Goal: Task Accomplishment & Management: Use online tool/utility

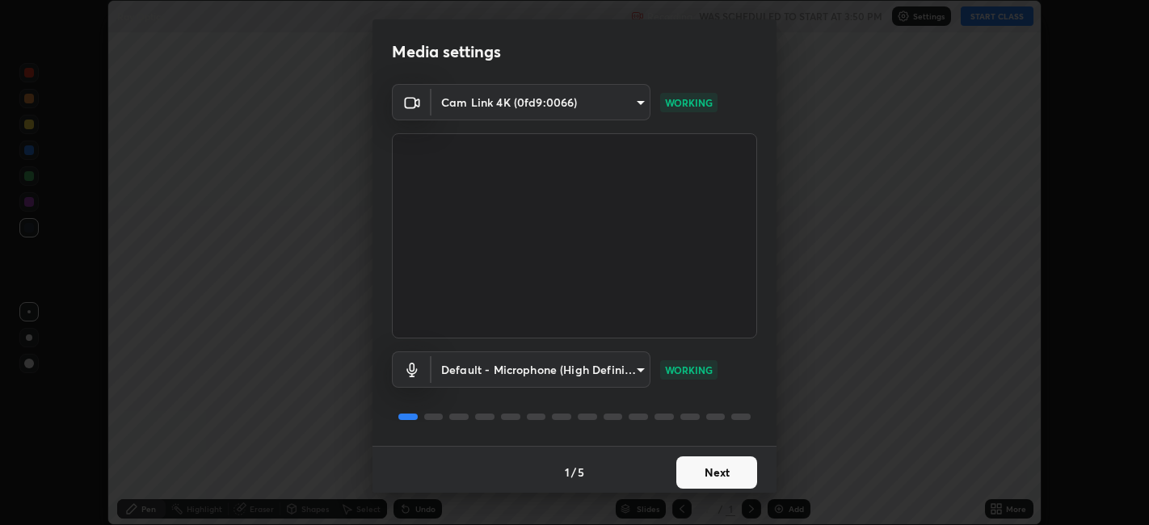
click at [707, 465] on button "Next" at bounding box center [716, 473] width 81 height 32
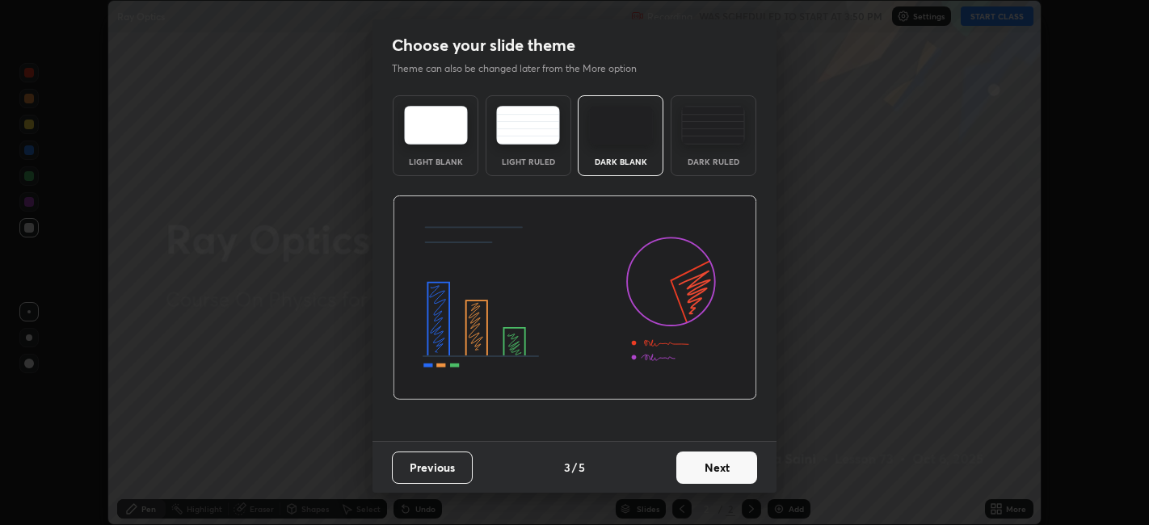
click at [722, 467] on button "Next" at bounding box center [716, 468] width 81 height 32
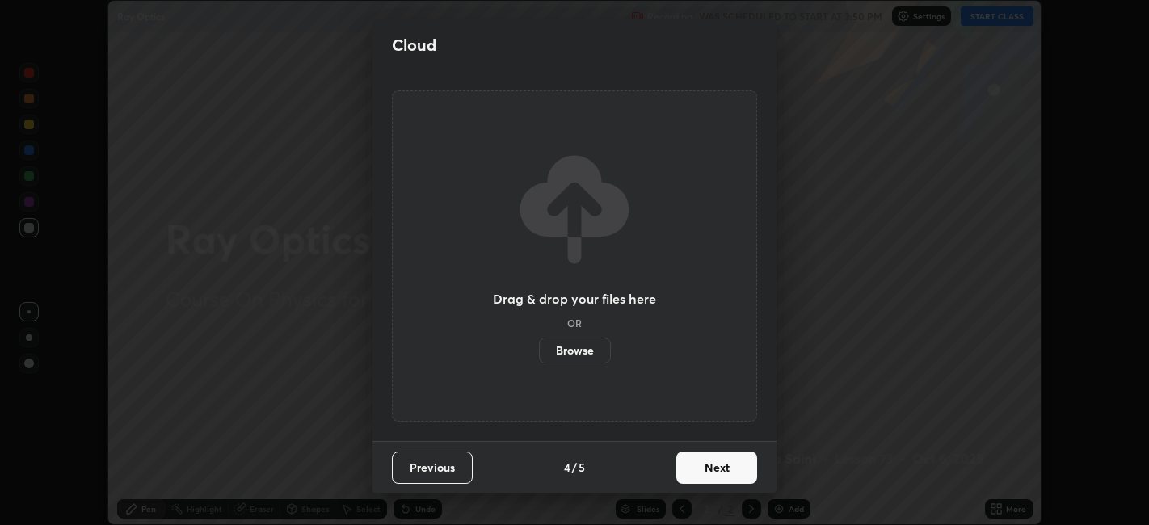
click at [692, 474] on button "Next" at bounding box center [716, 468] width 81 height 32
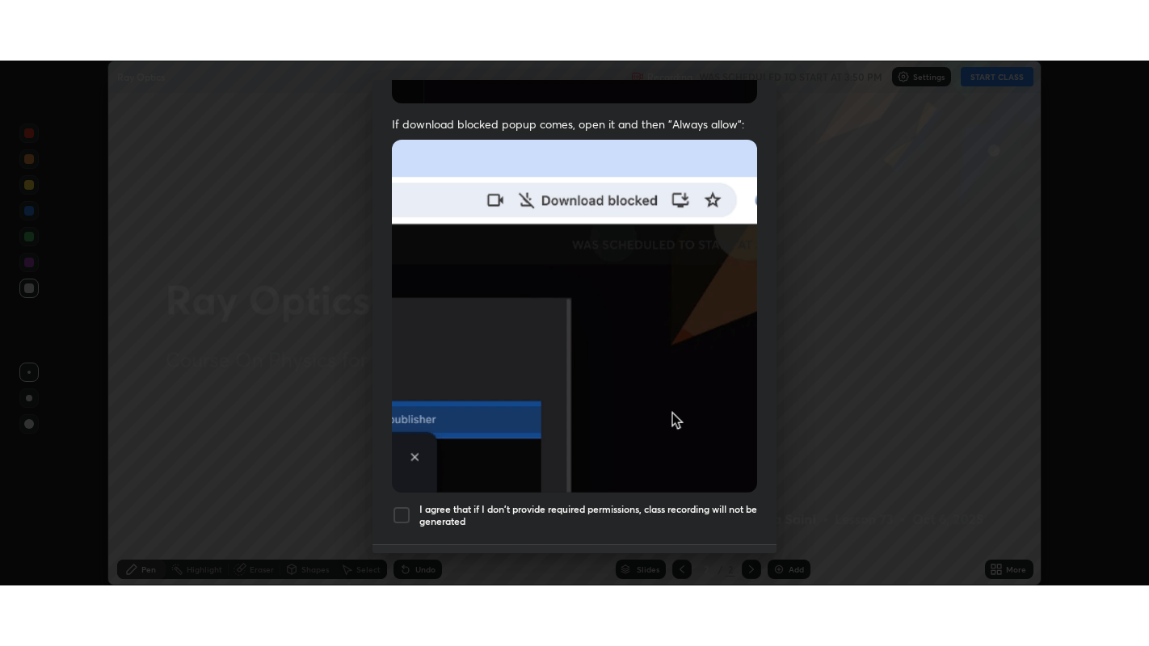
scroll to position [334, 0]
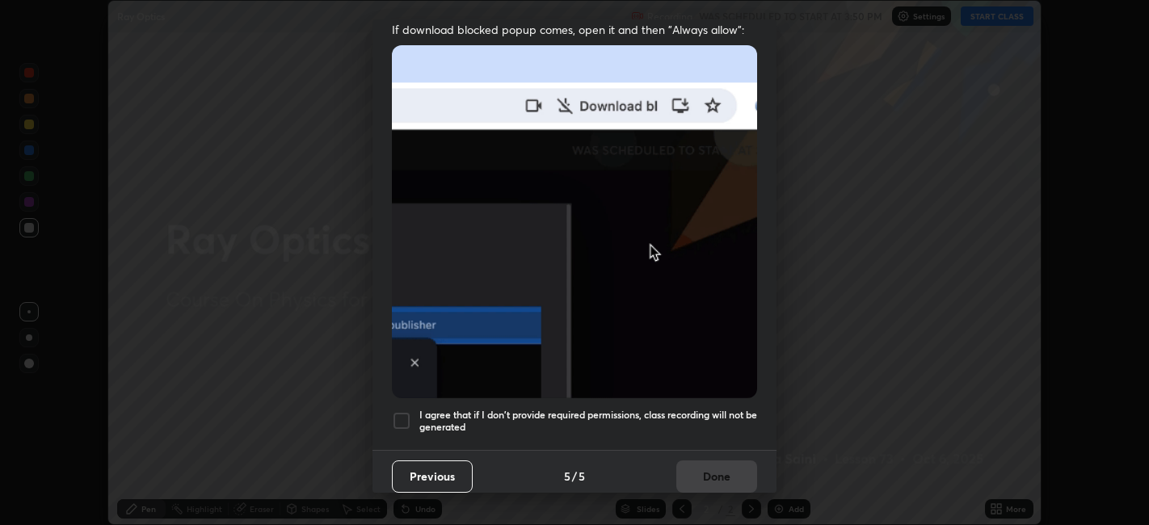
click at [664, 409] on h5 "I agree that if I don't provide required permissions, class recording will not …" at bounding box center [588, 421] width 338 height 25
click at [706, 479] on button "Done" at bounding box center [716, 477] width 81 height 32
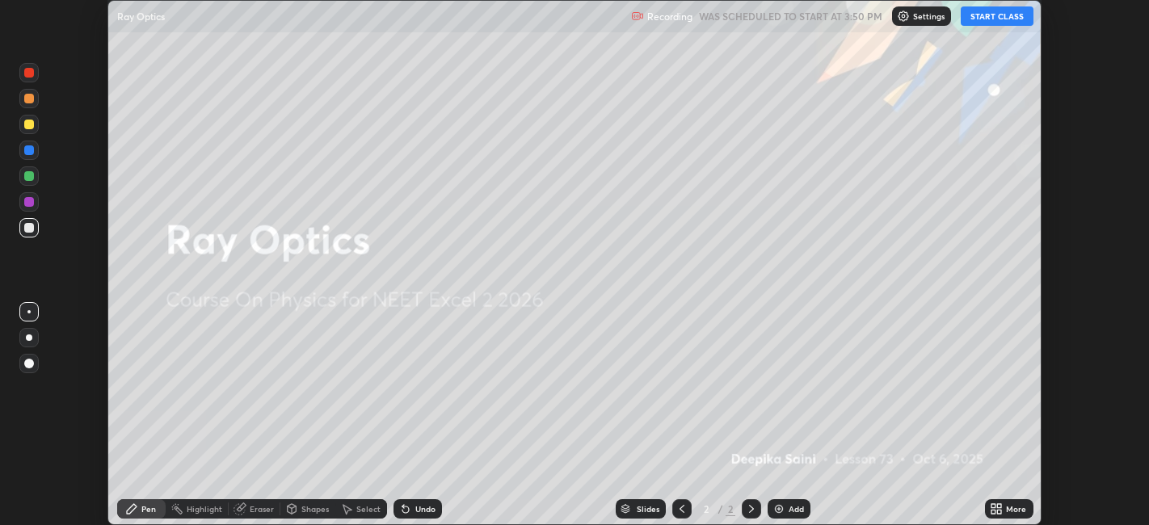
click at [998, 17] on button "START CLASS" at bounding box center [997, 15] width 73 height 19
click at [1017, 508] on div "More" at bounding box center [1016, 509] width 20 height 8
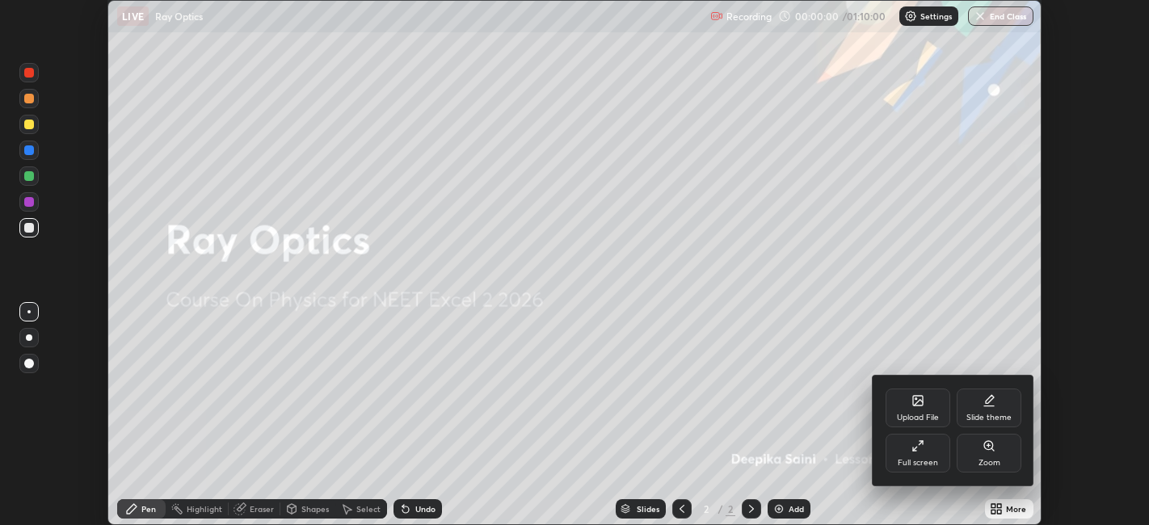
click at [928, 453] on div "Full screen" at bounding box center [918, 453] width 65 height 39
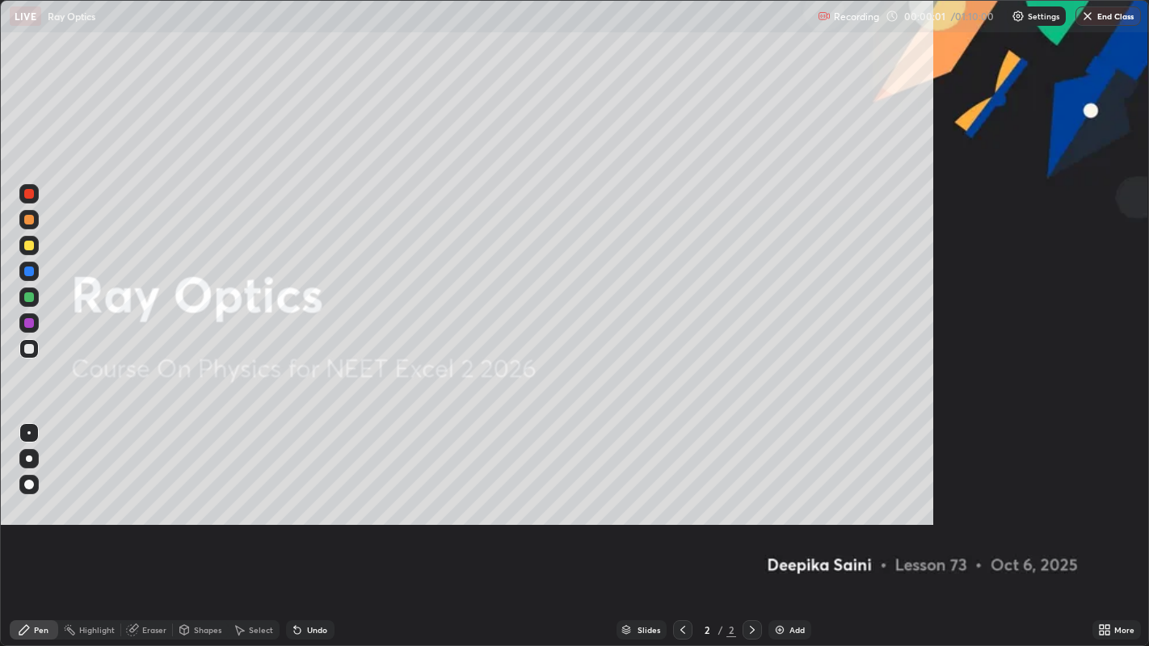
scroll to position [646, 1149]
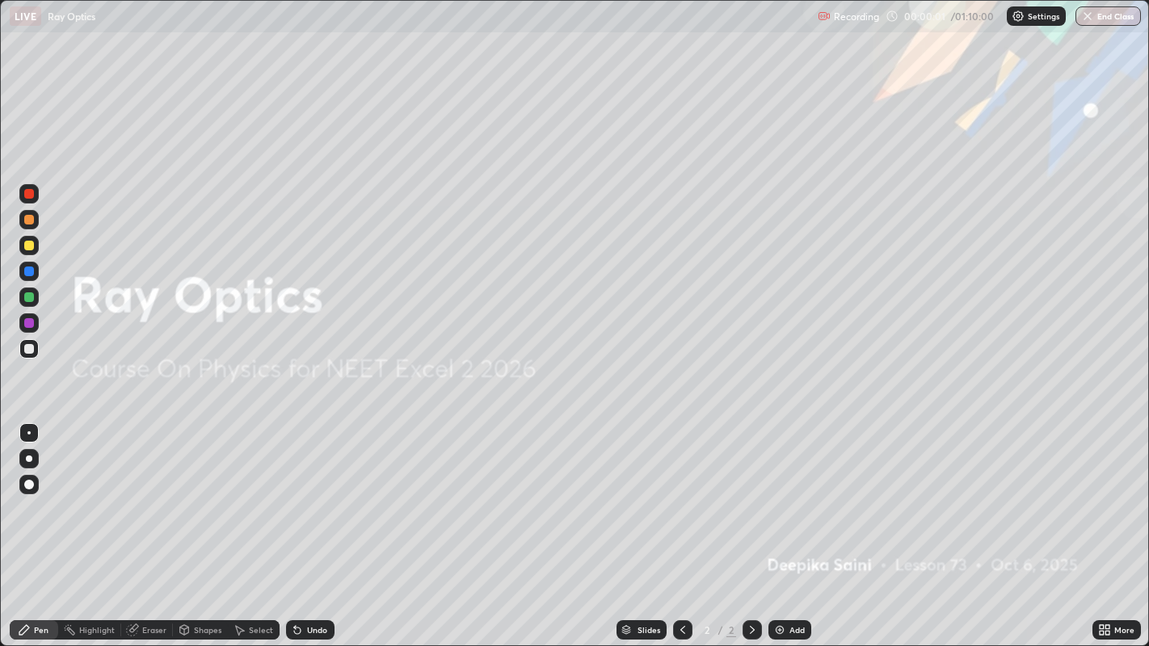
click at [802, 524] on div "Add" at bounding box center [796, 630] width 15 height 8
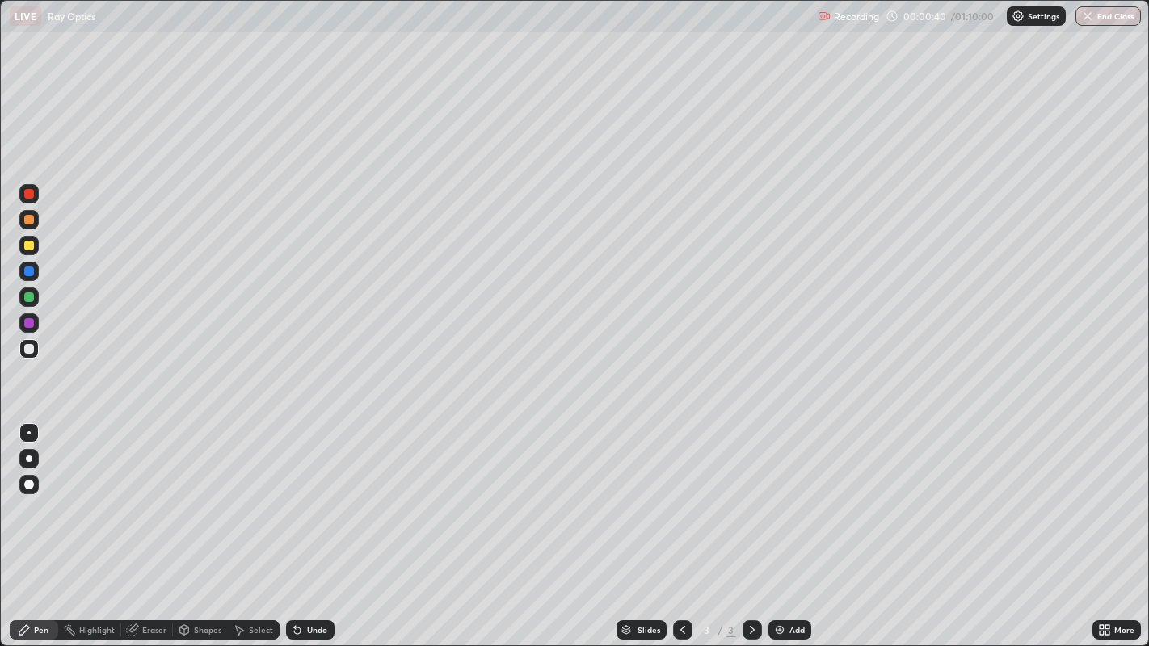
click at [28, 194] on div at bounding box center [29, 194] width 10 height 10
click at [29, 272] on div at bounding box center [29, 272] width 10 height 10
click at [28, 486] on div at bounding box center [29, 485] width 10 height 10
click at [208, 524] on div "Shapes" at bounding box center [207, 630] width 27 height 8
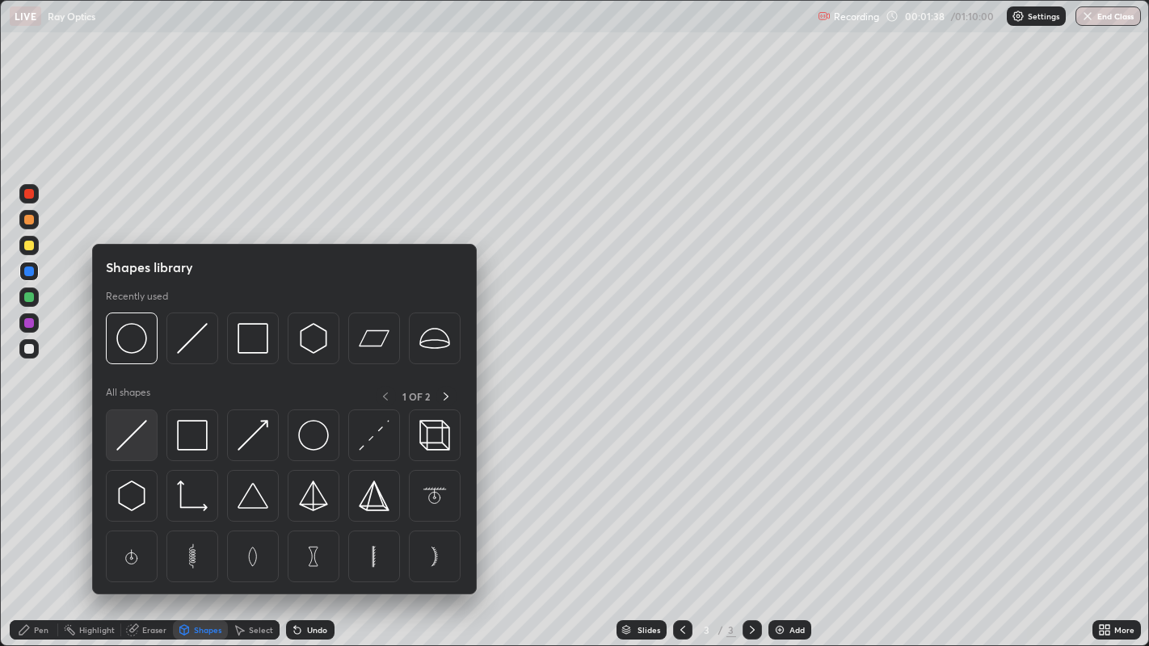
click at [136, 445] on img at bounding box center [131, 435] width 31 height 31
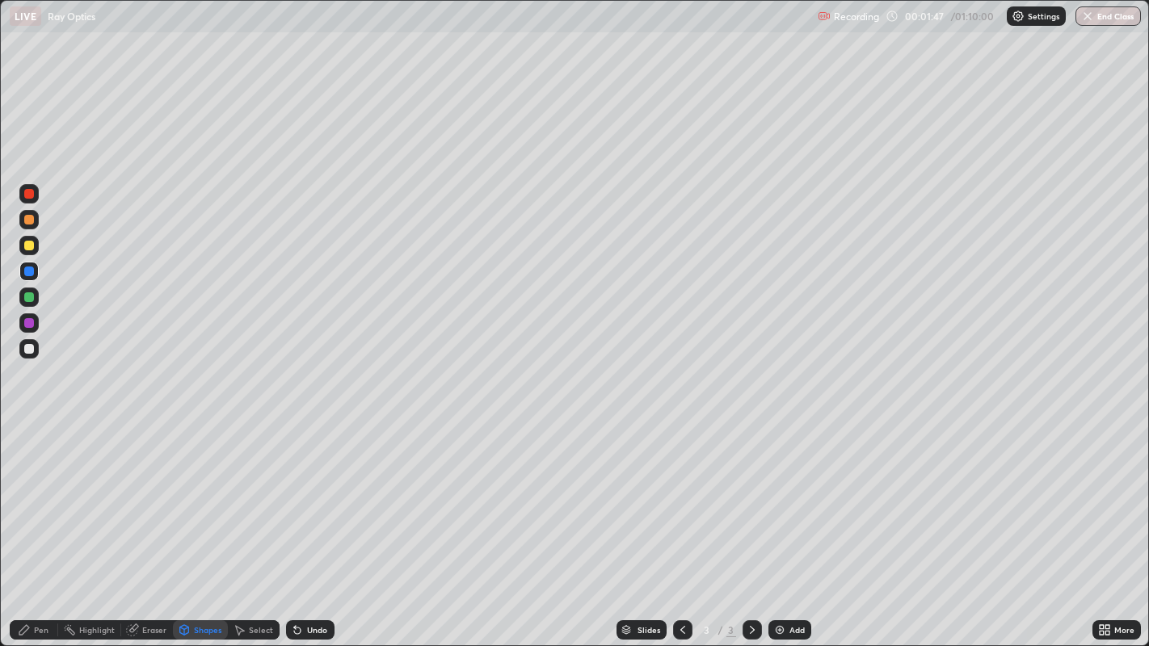
click at [30, 301] on div at bounding box center [29, 297] width 10 height 10
click at [145, 524] on div "Eraser" at bounding box center [147, 630] width 52 height 19
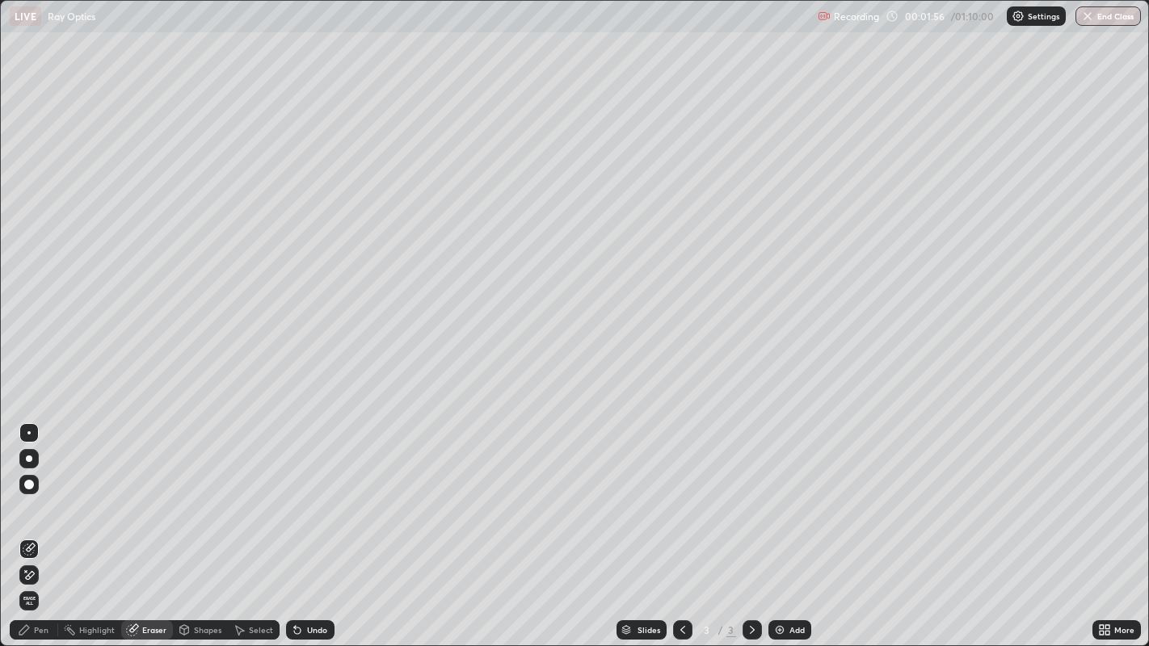
click at [45, 524] on div "Pen" at bounding box center [34, 630] width 48 height 19
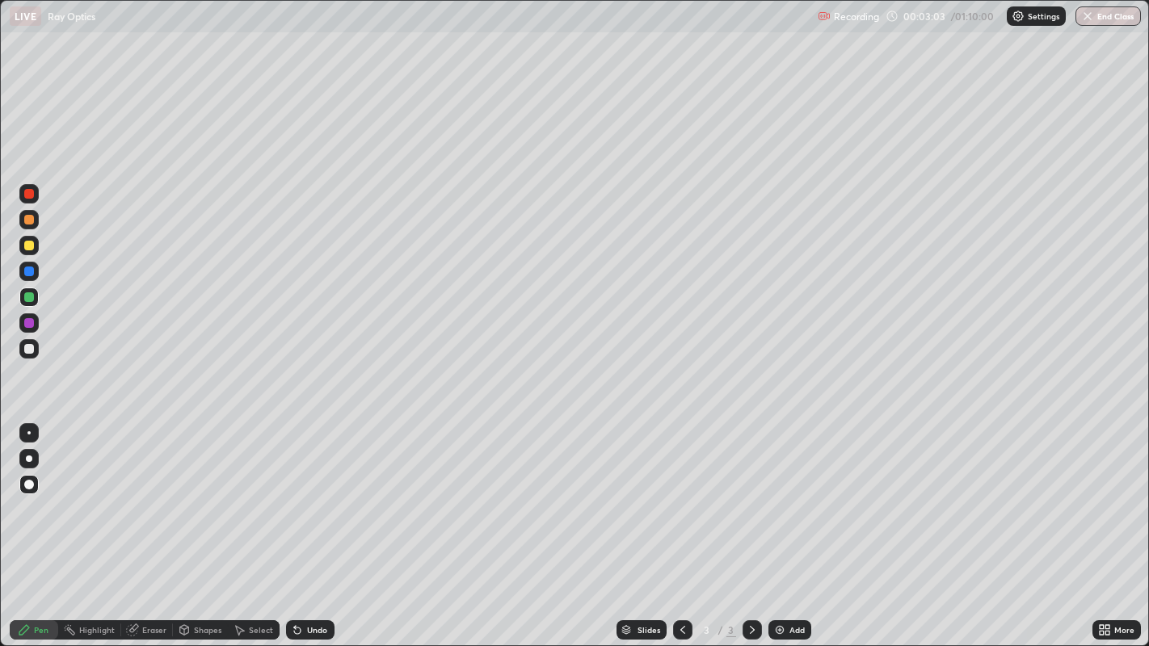
click at [28, 350] on div at bounding box center [29, 349] width 10 height 10
click at [303, 524] on div "Undo" at bounding box center [310, 630] width 48 height 19
click at [32, 296] on div at bounding box center [29, 297] width 10 height 10
click at [143, 524] on div "Eraser" at bounding box center [154, 630] width 24 height 8
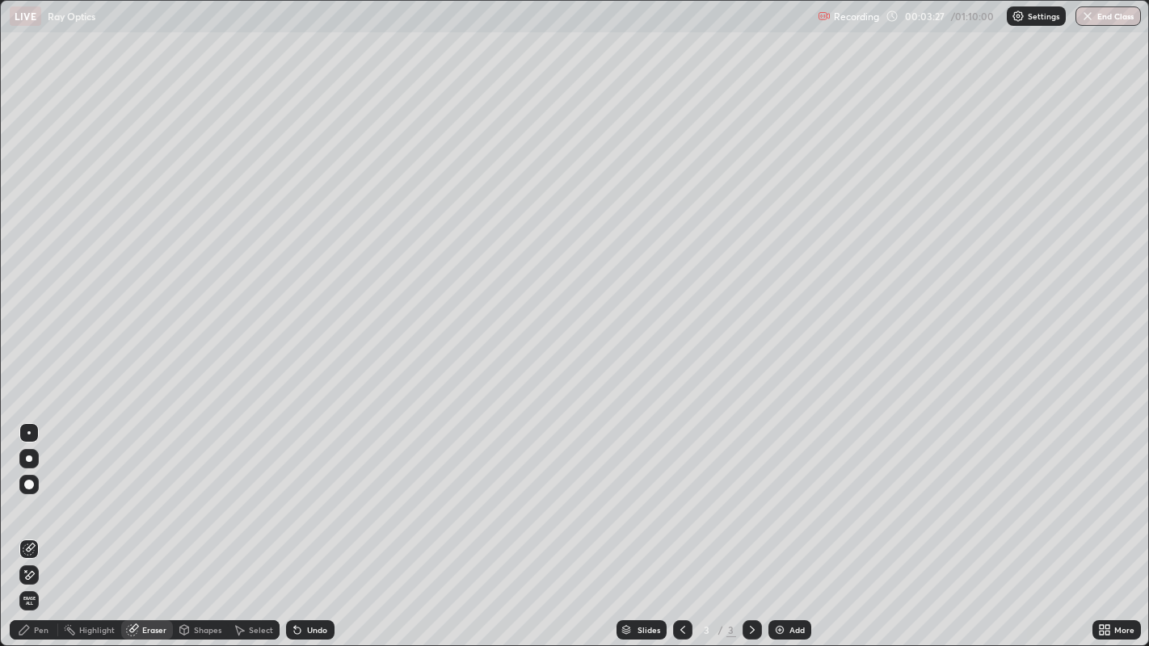
click at [34, 524] on div "Pen" at bounding box center [34, 630] width 48 height 19
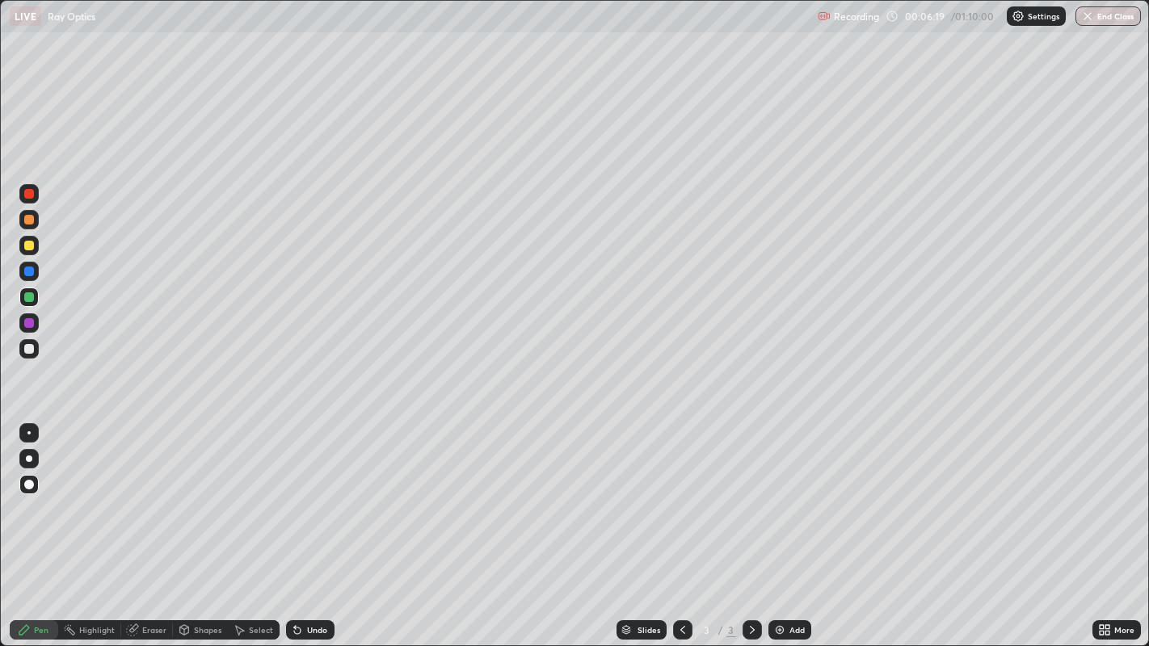
click at [28, 218] on div at bounding box center [29, 220] width 10 height 10
click at [781, 524] on img at bounding box center [779, 630] width 13 height 13
click at [27, 195] on div at bounding box center [29, 194] width 10 height 10
click at [195, 524] on div "Shapes" at bounding box center [207, 630] width 27 height 8
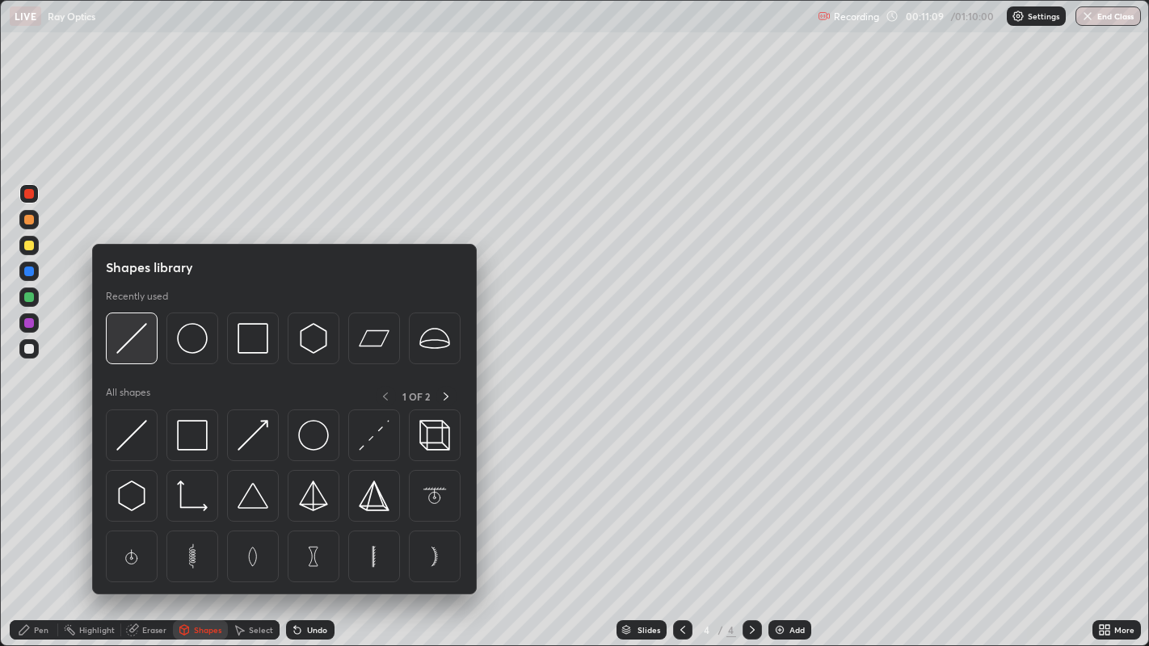
click at [133, 339] on img at bounding box center [131, 338] width 31 height 31
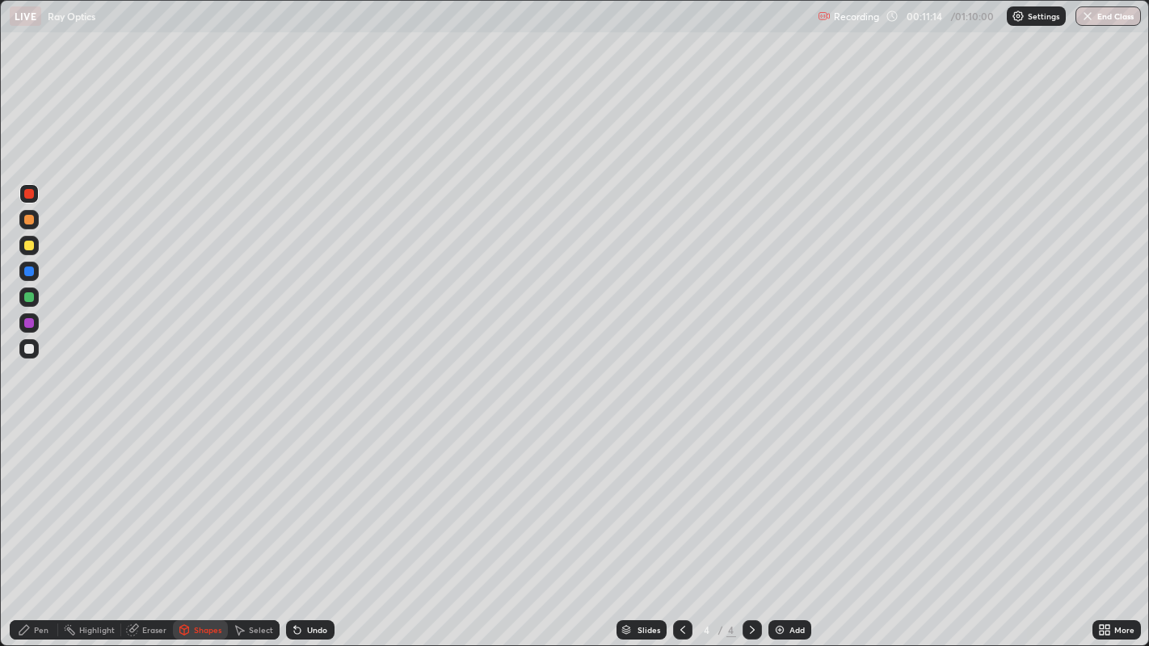
click at [29, 353] on div at bounding box center [29, 349] width 10 height 10
click at [302, 524] on div "Undo" at bounding box center [310, 630] width 48 height 19
click at [305, 524] on div "Undo" at bounding box center [310, 630] width 48 height 19
click at [306, 524] on div "Undo" at bounding box center [310, 630] width 48 height 19
click at [307, 524] on div "Undo" at bounding box center [317, 630] width 20 height 8
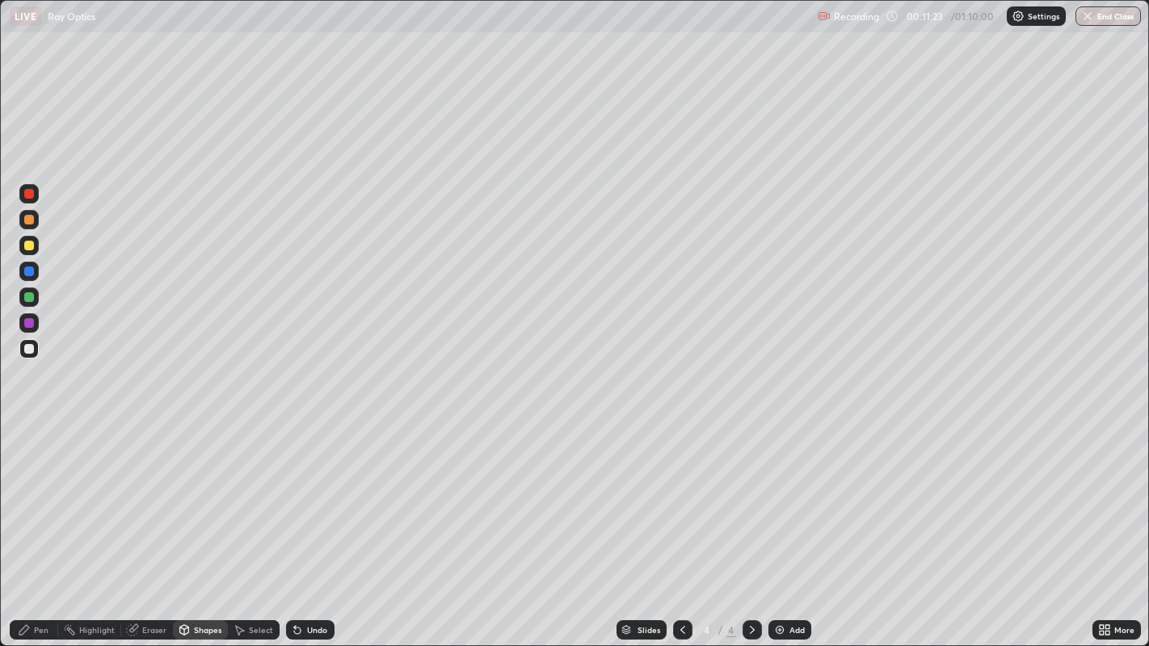
click at [305, 524] on div "Undo" at bounding box center [310, 630] width 48 height 19
click at [195, 524] on div "Shapes" at bounding box center [207, 630] width 27 height 8
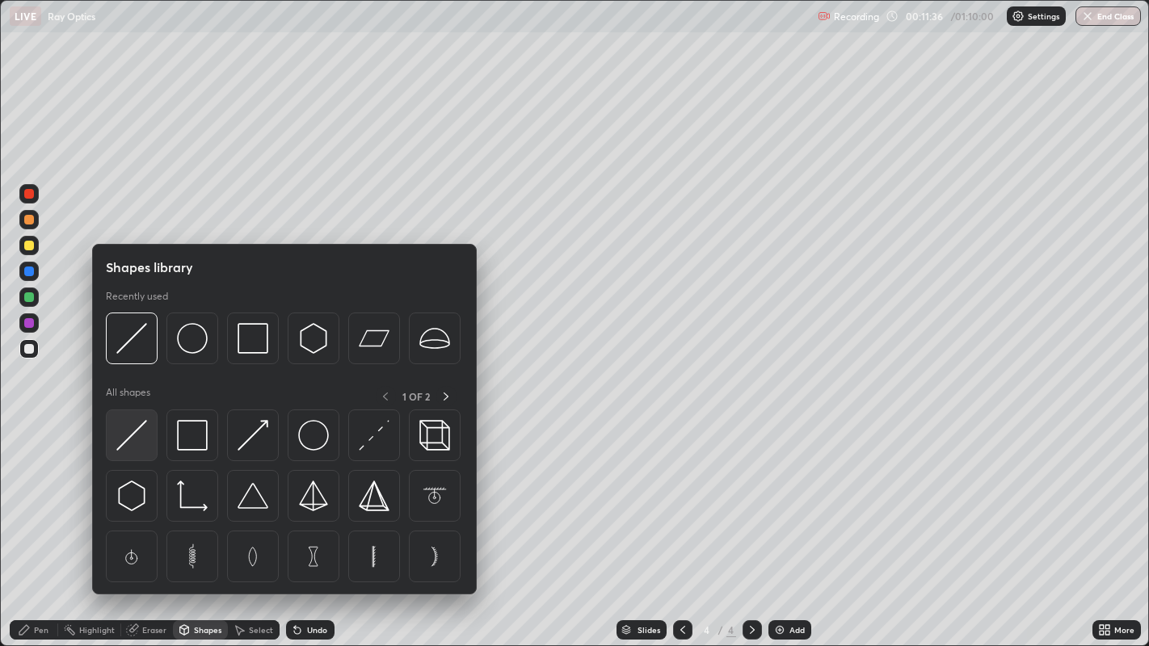
click at [131, 436] on img at bounding box center [131, 435] width 31 height 31
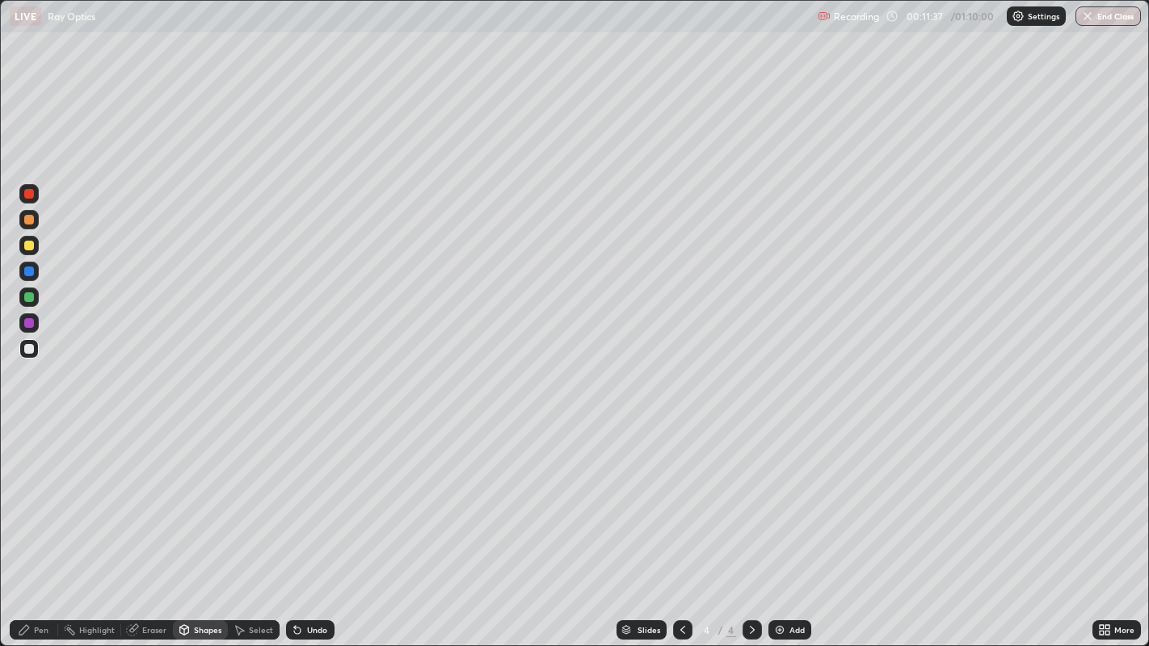
click at [30, 273] on div at bounding box center [29, 272] width 10 height 10
click at [40, 524] on div "Pen" at bounding box center [41, 630] width 15 height 8
click at [26, 297] on div at bounding box center [29, 297] width 10 height 10
click at [28, 223] on div at bounding box center [29, 220] width 10 height 10
click at [184, 524] on icon at bounding box center [184, 632] width 0 height 6
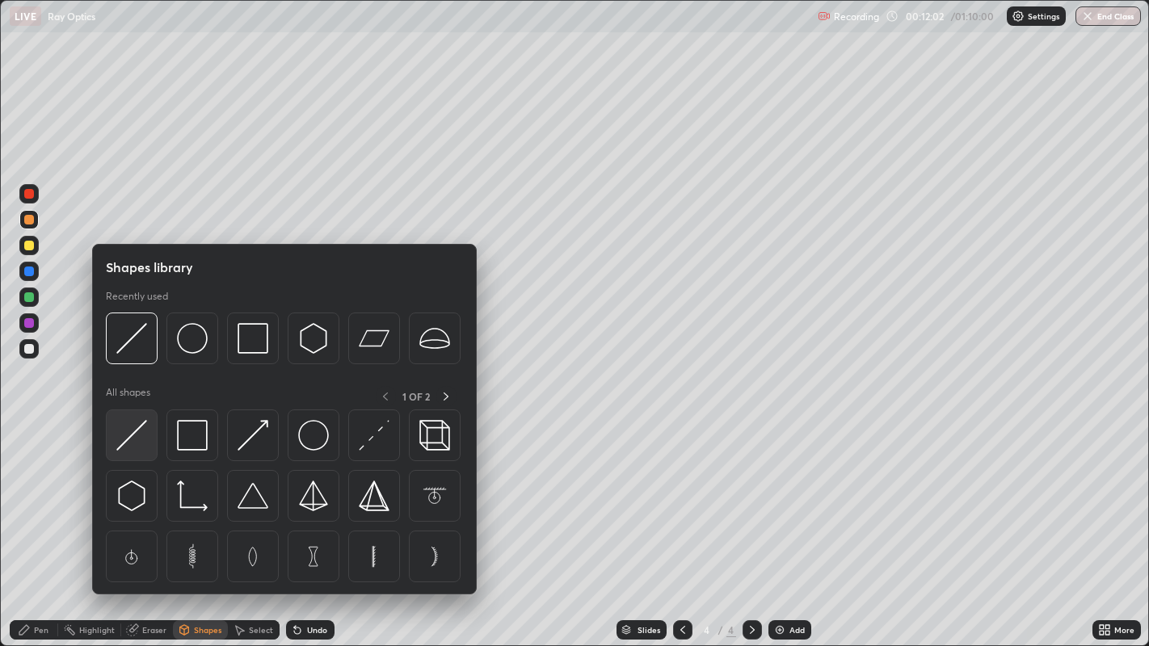
click at [128, 445] on img at bounding box center [131, 435] width 31 height 31
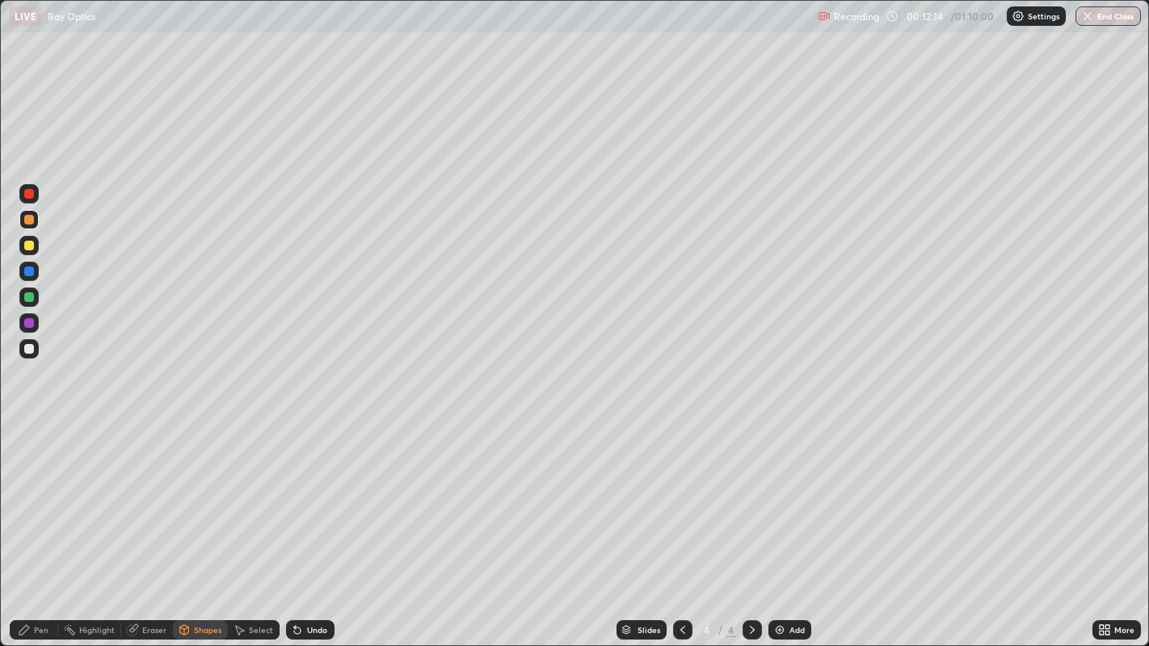
click at [27, 348] on div at bounding box center [29, 349] width 10 height 10
click at [313, 524] on div "Undo" at bounding box center [317, 630] width 20 height 8
click at [144, 524] on div "Eraser" at bounding box center [154, 630] width 24 height 8
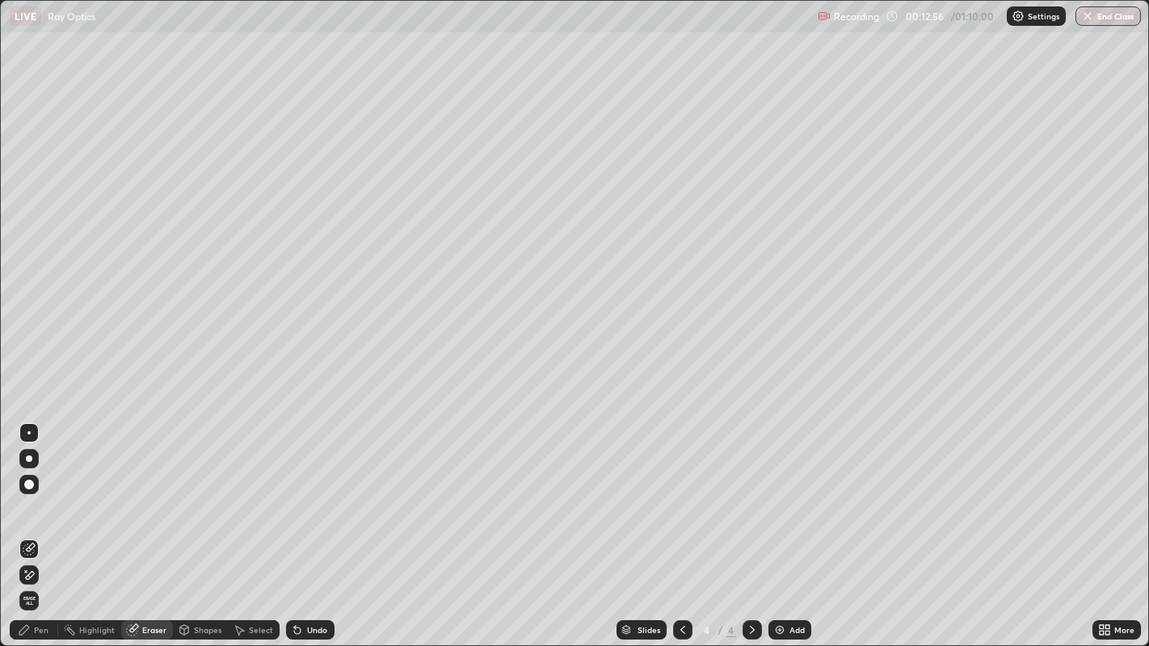
click at [31, 524] on div "Pen" at bounding box center [34, 630] width 48 height 19
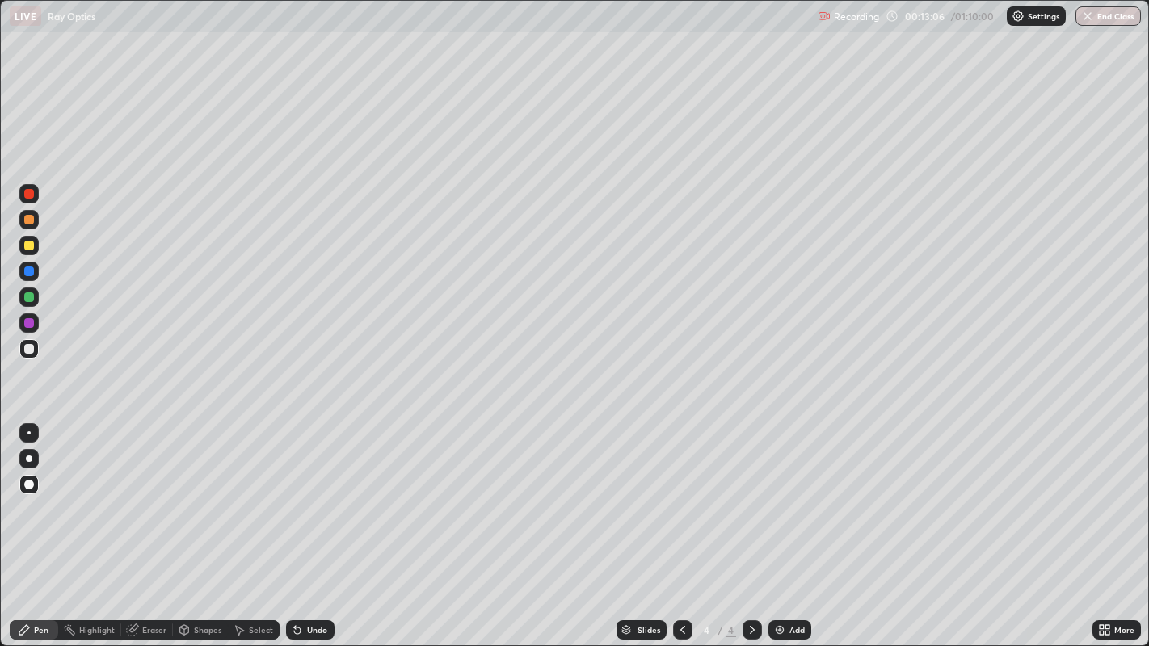
click at [27, 273] on div at bounding box center [29, 272] width 10 height 10
click at [29, 246] on div at bounding box center [29, 246] width 10 height 10
click at [781, 524] on img at bounding box center [779, 630] width 13 height 13
click at [184, 524] on icon at bounding box center [184, 632] width 0 height 6
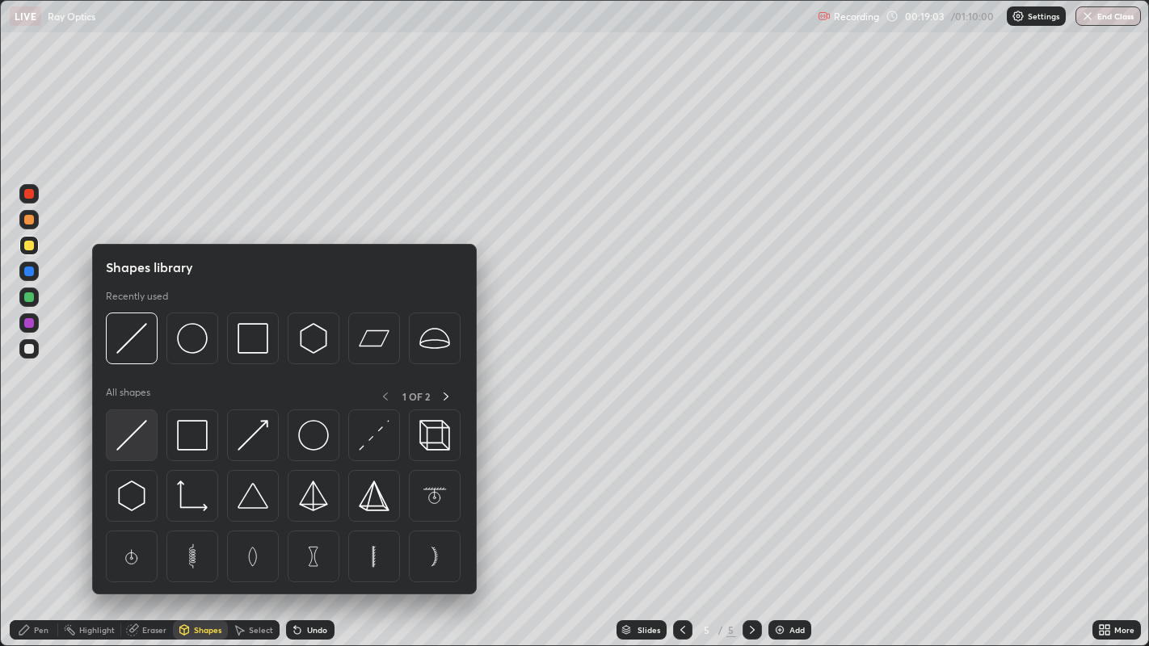
click at [134, 440] on img at bounding box center [131, 435] width 31 height 31
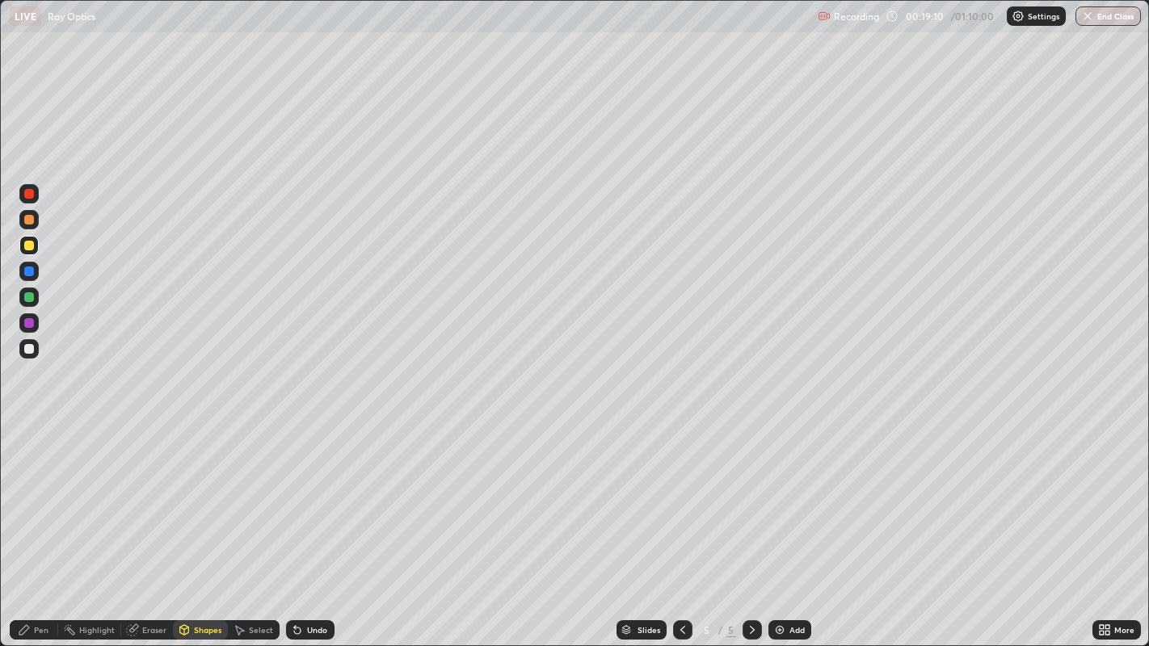
click at [40, 524] on div "Pen" at bounding box center [41, 630] width 15 height 8
click at [28, 347] on div at bounding box center [29, 349] width 10 height 10
click at [29, 332] on div at bounding box center [28, 322] width 19 height 19
click at [30, 300] on div at bounding box center [29, 297] width 10 height 10
click at [782, 524] on img at bounding box center [779, 630] width 13 height 13
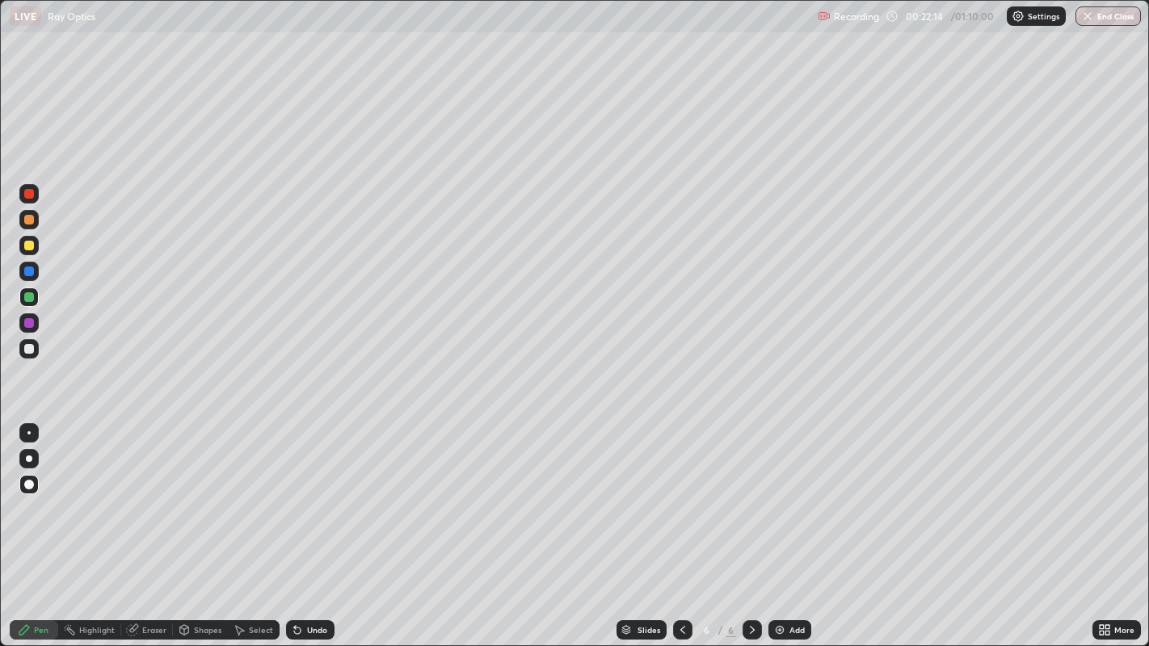
click at [30, 324] on div at bounding box center [29, 323] width 10 height 10
click at [680, 524] on icon at bounding box center [682, 630] width 13 height 13
click at [27, 269] on div at bounding box center [29, 272] width 10 height 10
click at [27, 225] on div at bounding box center [28, 219] width 19 height 19
click at [752, 524] on icon at bounding box center [752, 630] width 13 height 13
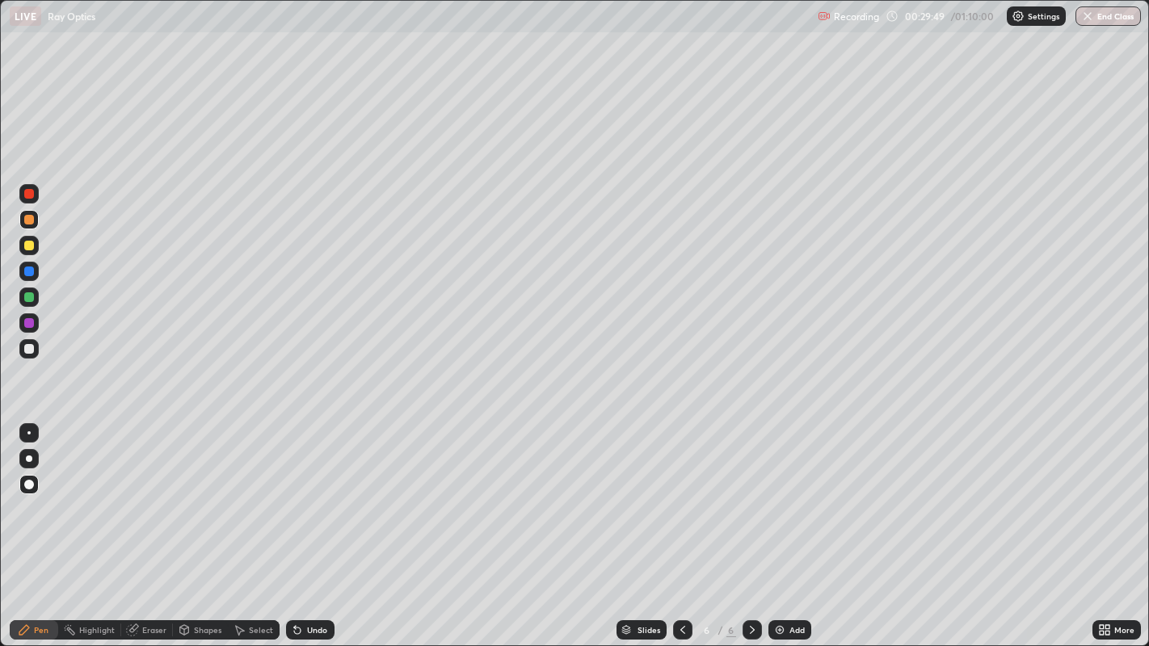
click at [785, 524] on div "Add" at bounding box center [789, 630] width 43 height 19
click at [680, 524] on icon at bounding box center [682, 630] width 13 height 13
click at [750, 524] on icon at bounding box center [752, 630] width 5 height 8
click at [30, 268] on div at bounding box center [29, 272] width 10 height 10
click at [31, 248] on div at bounding box center [29, 246] width 10 height 10
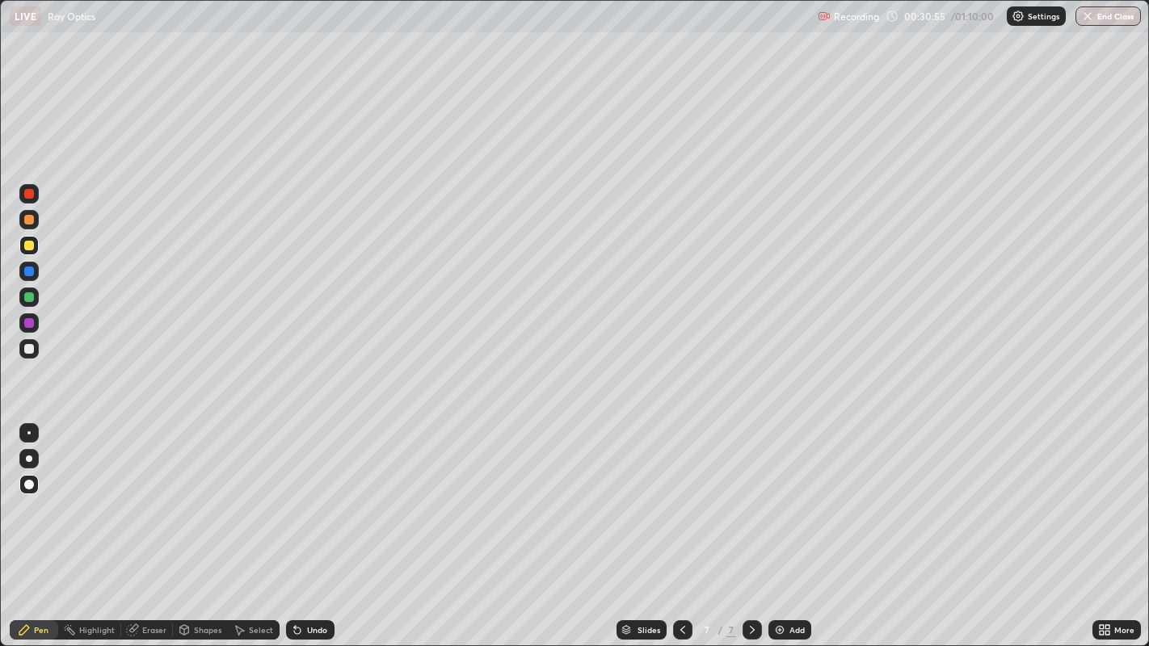
click at [200, 524] on div "Shapes" at bounding box center [207, 630] width 27 height 8
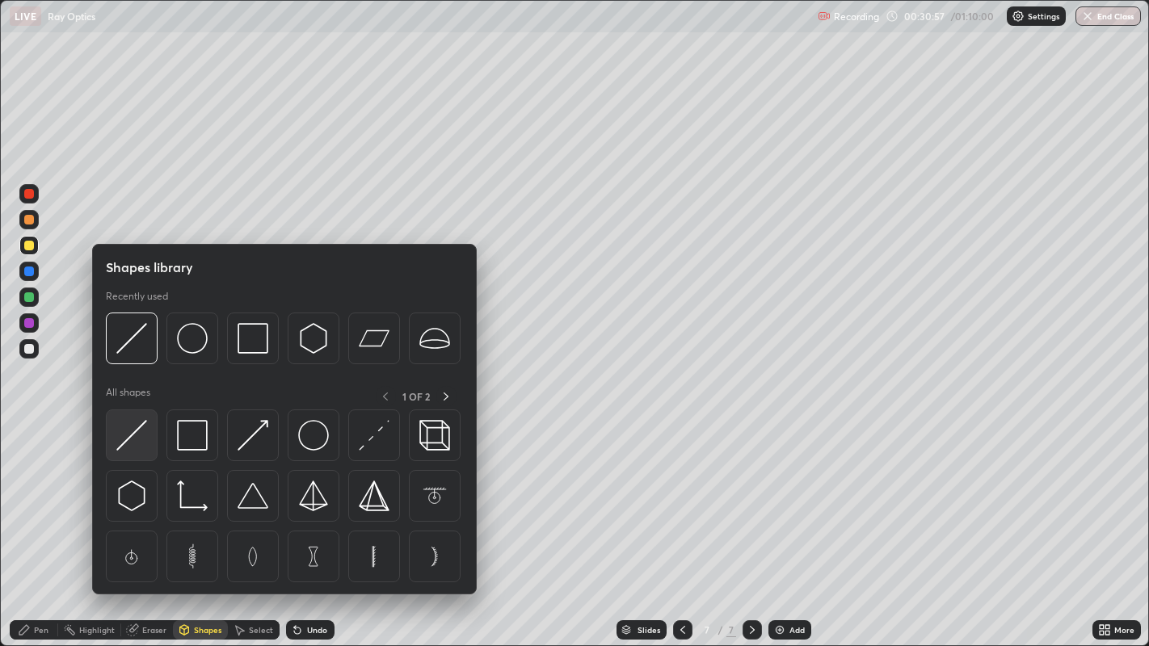
click at [138, 445] on img at bounding box center [131, 435] width 31 height 31
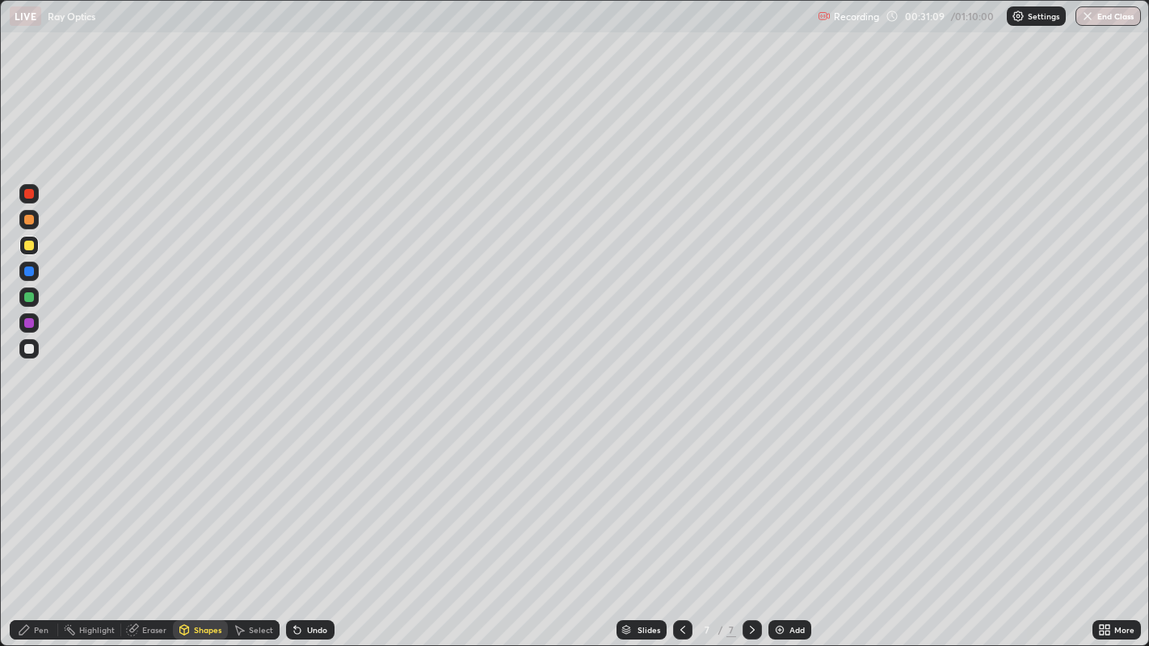
click at [42, 524] on div "Pen" at bounding box center [41, 630] width 15 height 8
click at [27, 356] on div at bounding box center [28, 348] width 19 height 19
click at [148, 524] on div "Eraser" at bounding box center [154, 630] width 24 height 8
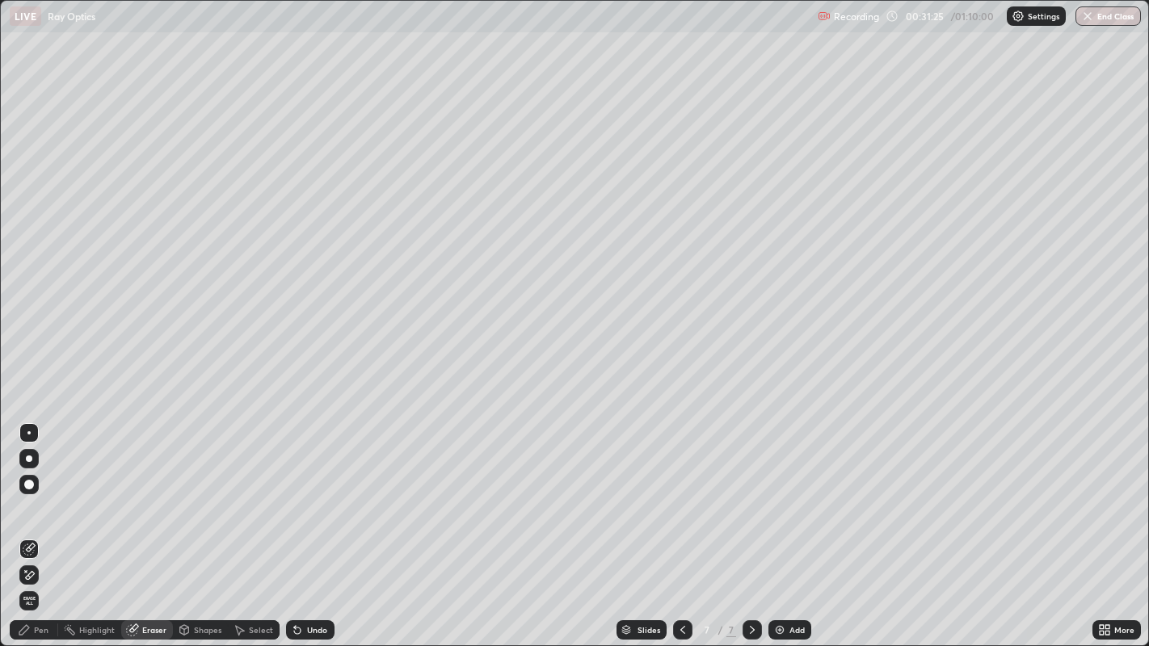
click at [40, 524] on div "Pen" at bounding box center [41, 630] width 15 height 8
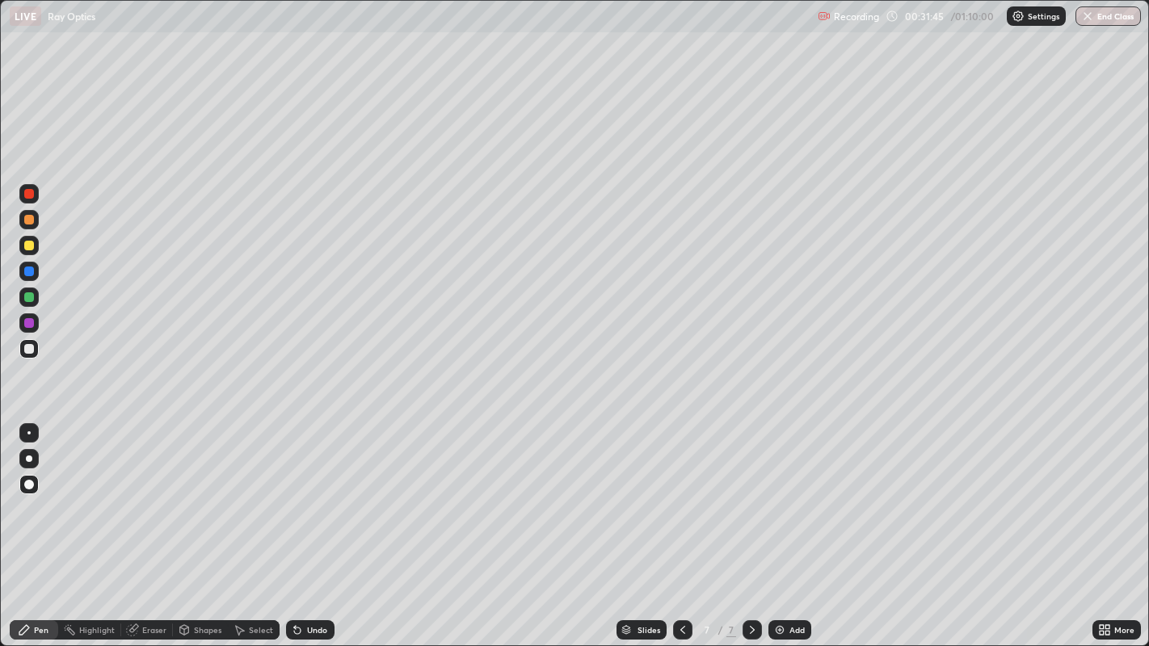
click at [27, 242] on div at bounding box center [29, 246] width 10 height 10
click at [28, 218] on div at bounding box center [29, 220] width 10 height 10
click at [20, 200] on div at bounding box center [28, 193] width 19 height 19
click at [151, 524] on div "Eraser" at bounding box center [154, 630] width 24 height 8
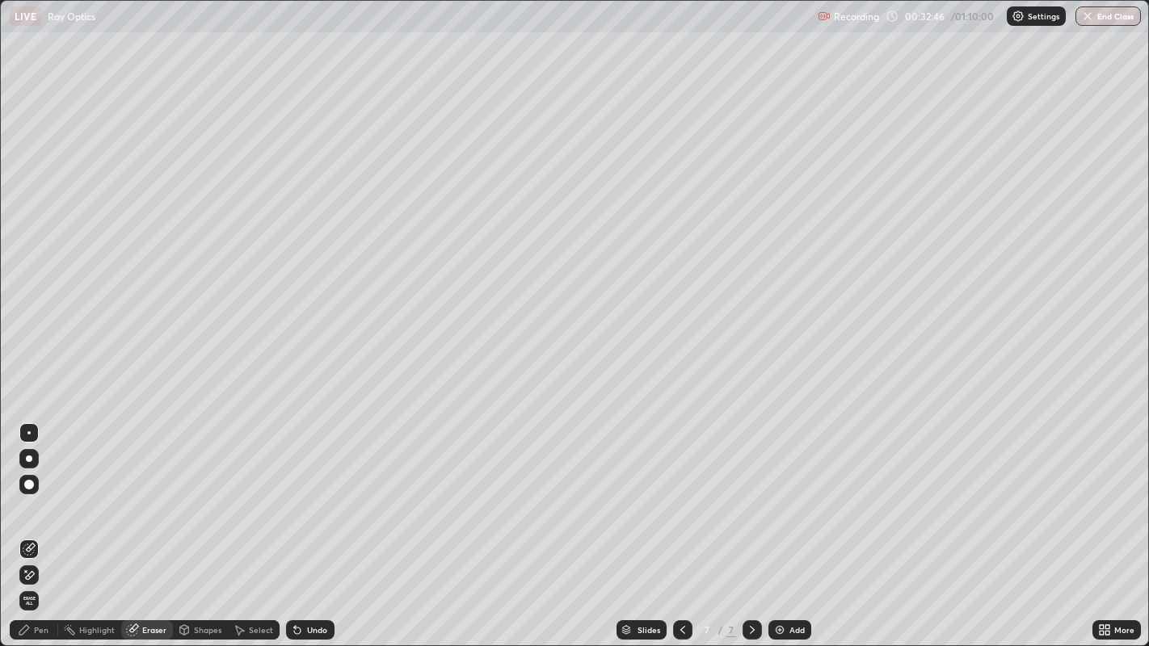
click at [203, 524] on div "Shapes" at bounding box center [207, 630] width 27 height 8
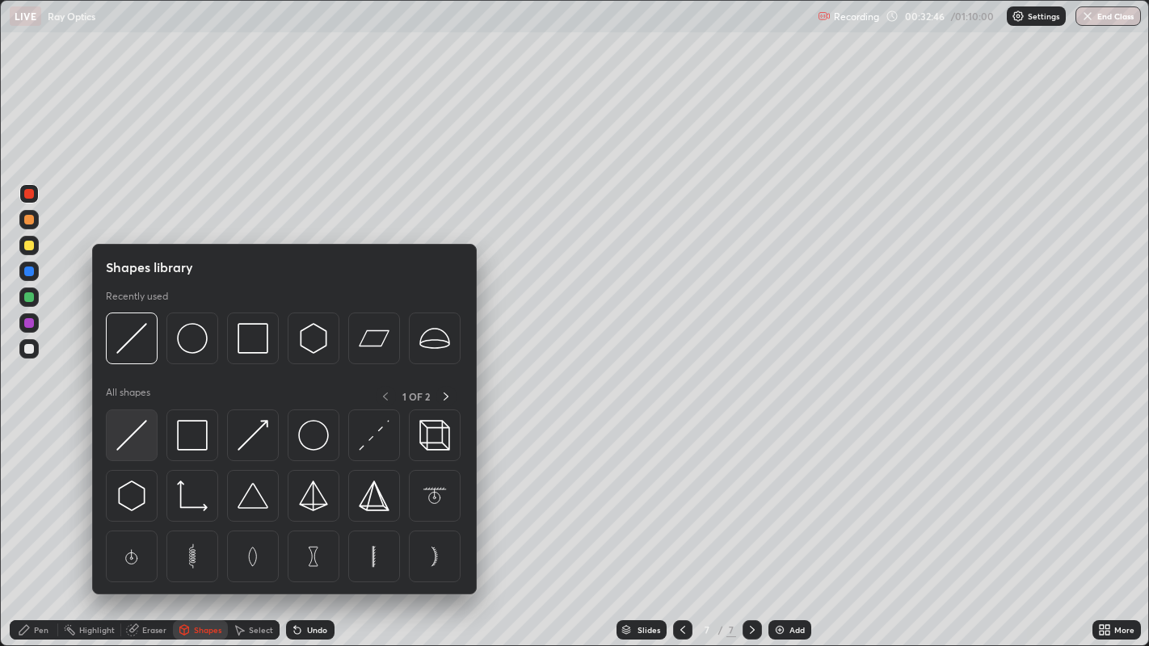
click at [133, 450] on img at bounding box center [131, 435] width 31 height 31
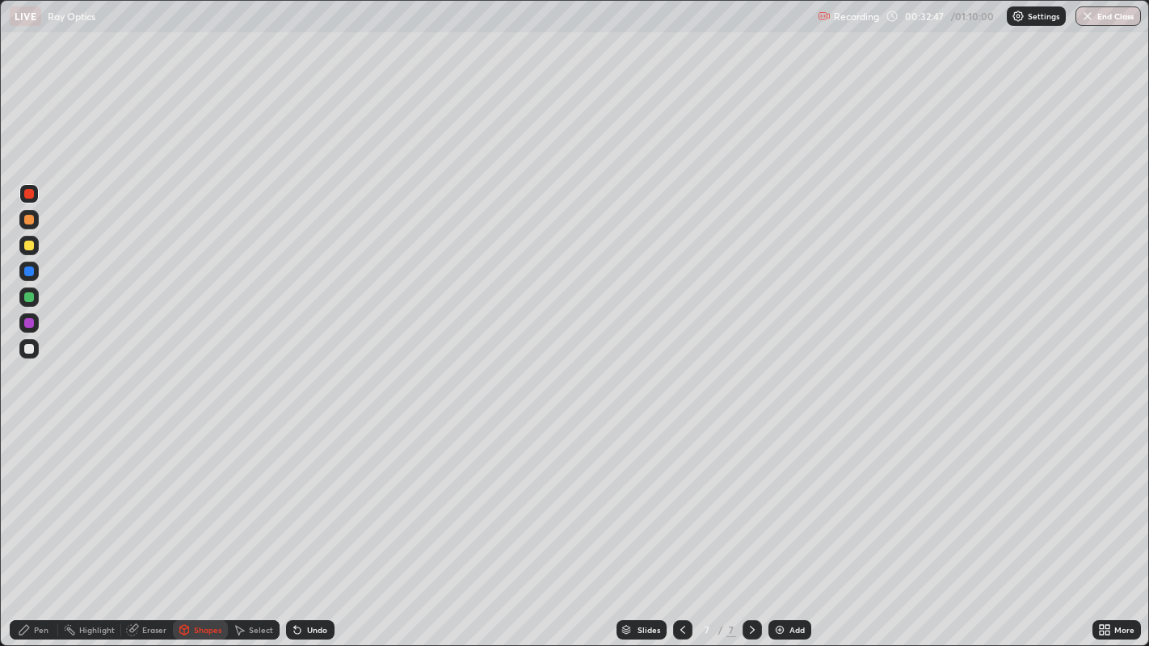
click at [24, 524] on icon at bounding box center [24, 630] width 10 height 10
click at [196, 524] on div "Shapes" at bounding box center [207, 630] width 27 height 8
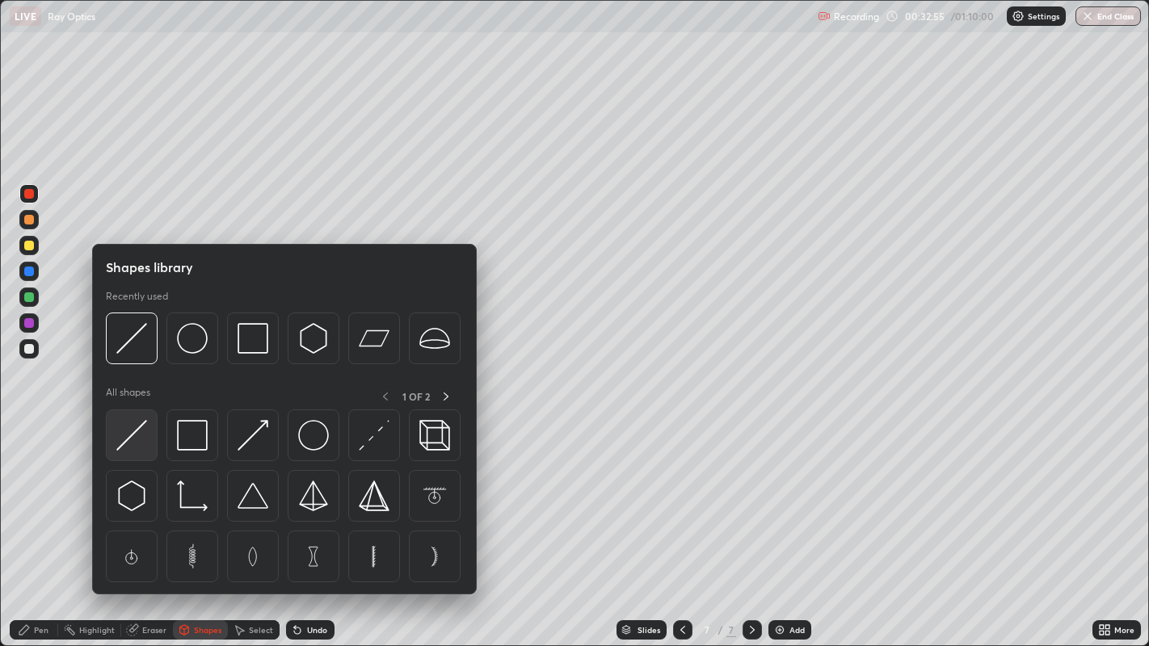
click at [128, 444] on img at bounding box center [131, 435] width 31 height 31
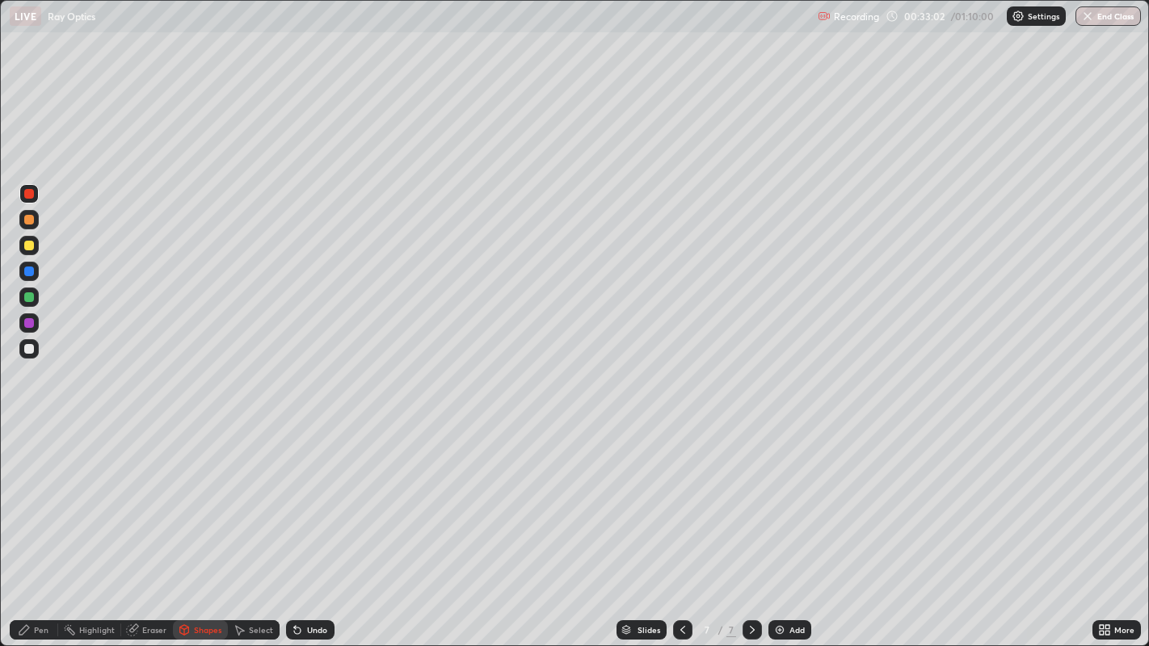
click at [91, 524] on div "Highlight" at bounding box center [97, 630] width 36 height 8
click at [143, 524] on div "Eraser" at bounding box center [154, 630] width 24 height 8
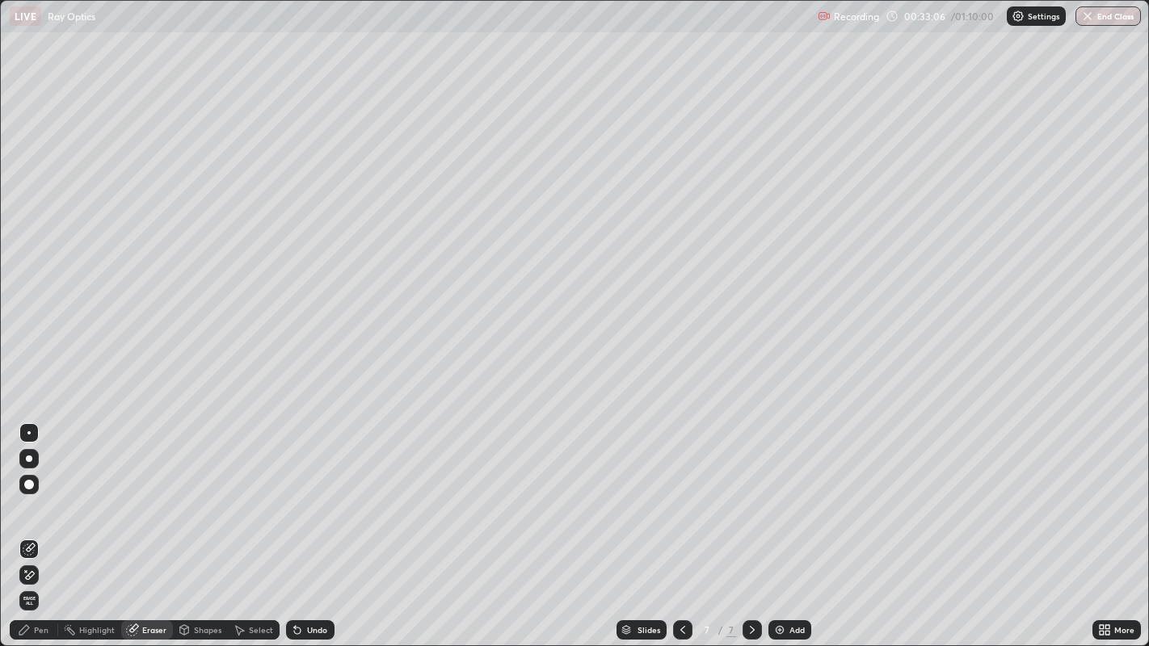
click at [310, 524] on div "Undo" at bounding box center [317, 630] width 20 height 8
click at [41, 524] on div "Pen" at bounding box center [41, 630] width 15 height 8
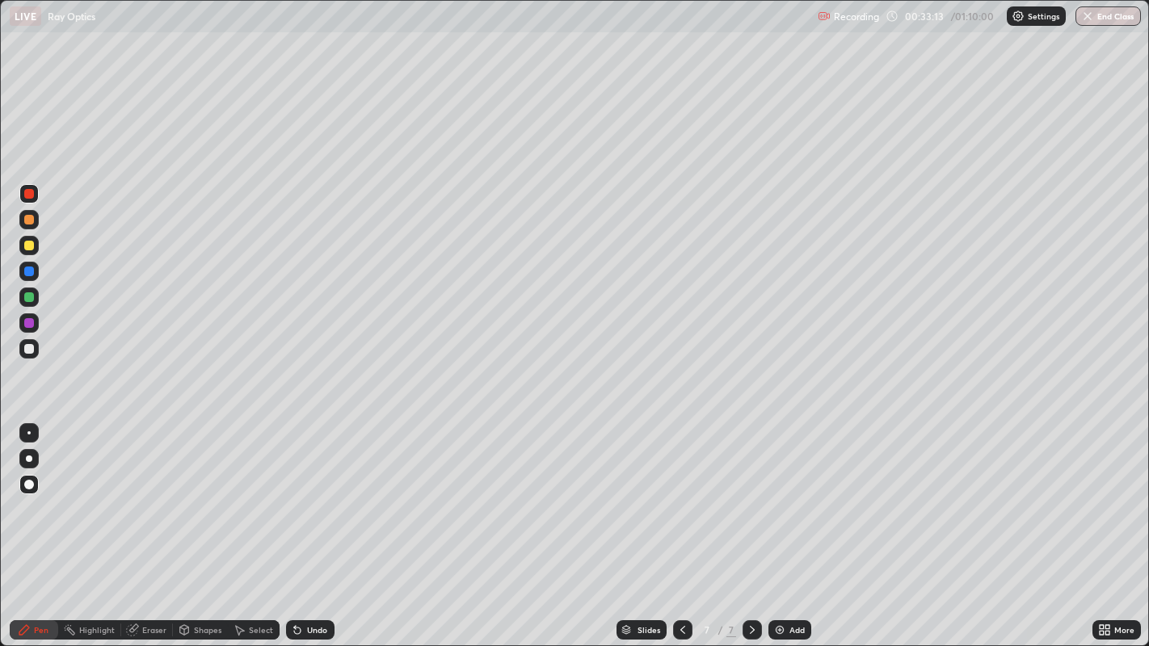
click at [195, 524] on div "Shapes" at bounding box center [207, 630] width 27 height 8
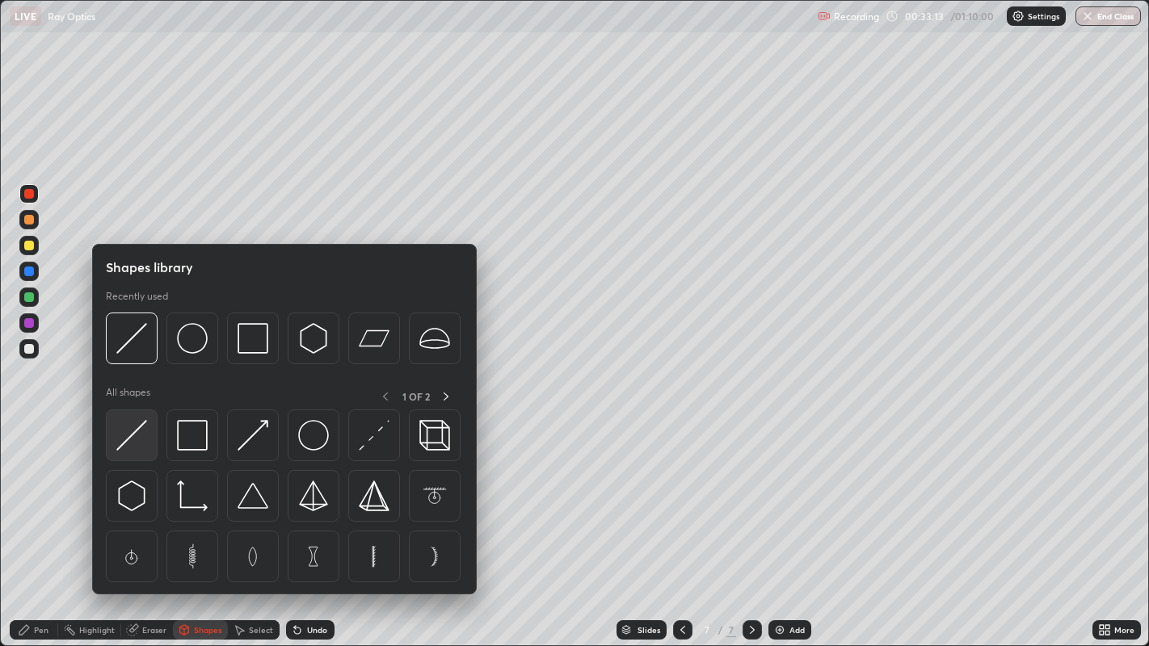
click at [133, 452] on div at bounding box center [132, 436] width 52 height 52
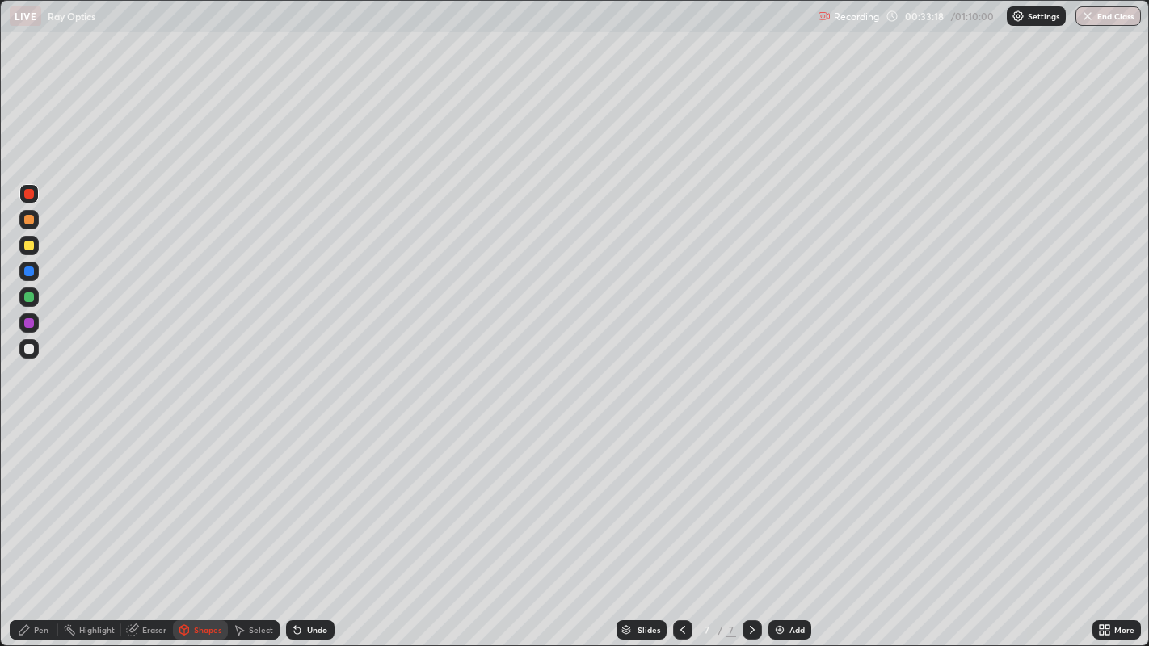
click at [40, 524] on div "Pen" at bounding box center [41, 630] width 15 height 8
click at [27, 246] on div at bounding box center [29, 246] width 10 height 10
click at [32, 524] on div "Pen" at bounding box center [34, 630] width 48 height 19
click at [36, 524] on div "Pen" at bounding box center [41, 630] width 15 height 8
click at [792, 524] on div "Add" at bounding box center [796, 630] width 15 height 8
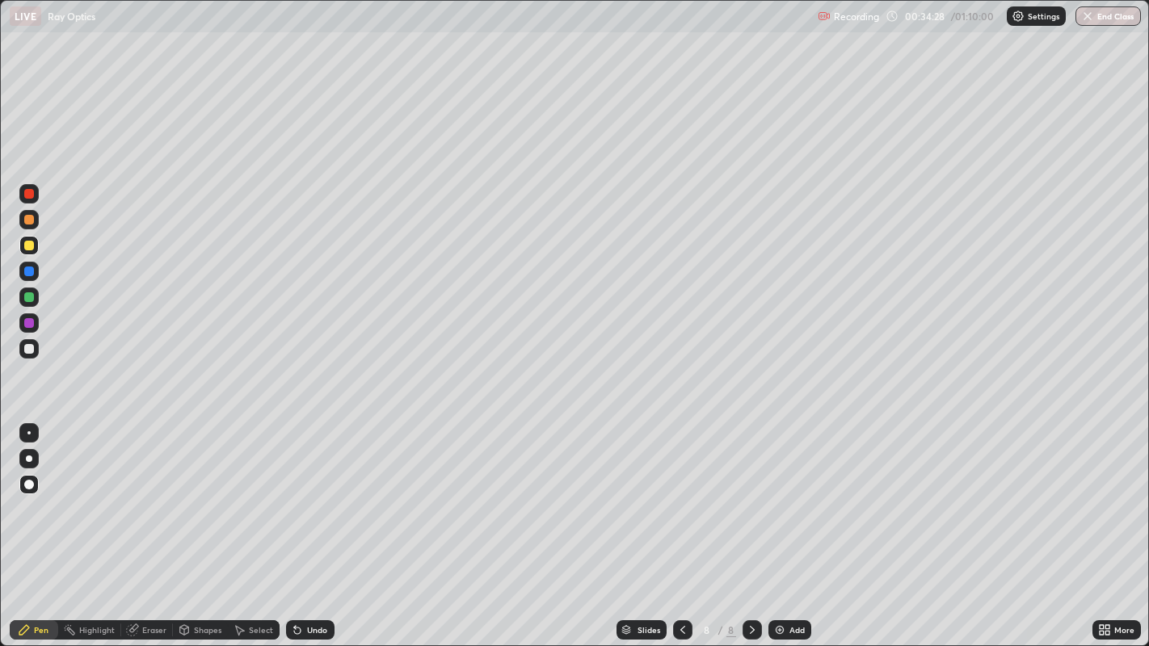
click at [25, 351] on div at bounding box center [29, 349] width 10 height 10
click at [683, 524] on icon at bounding box center [682, 630] width 13 height 13
click at [750, 524] on icon at bounding box center [752, 630] width 13 height 13
click at [135, 524] on icon at bounding box center [133, 629] width 9 height 8
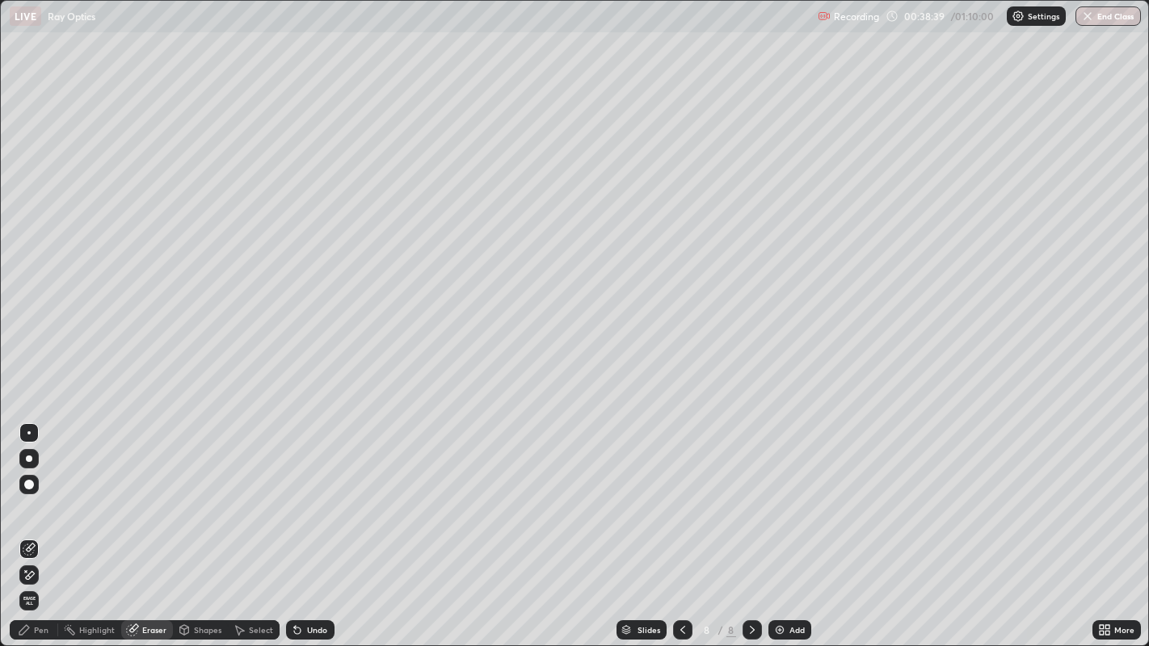
click at [35, 524] on div "Pen" at bounding box center [41, 630] width 15 height 8
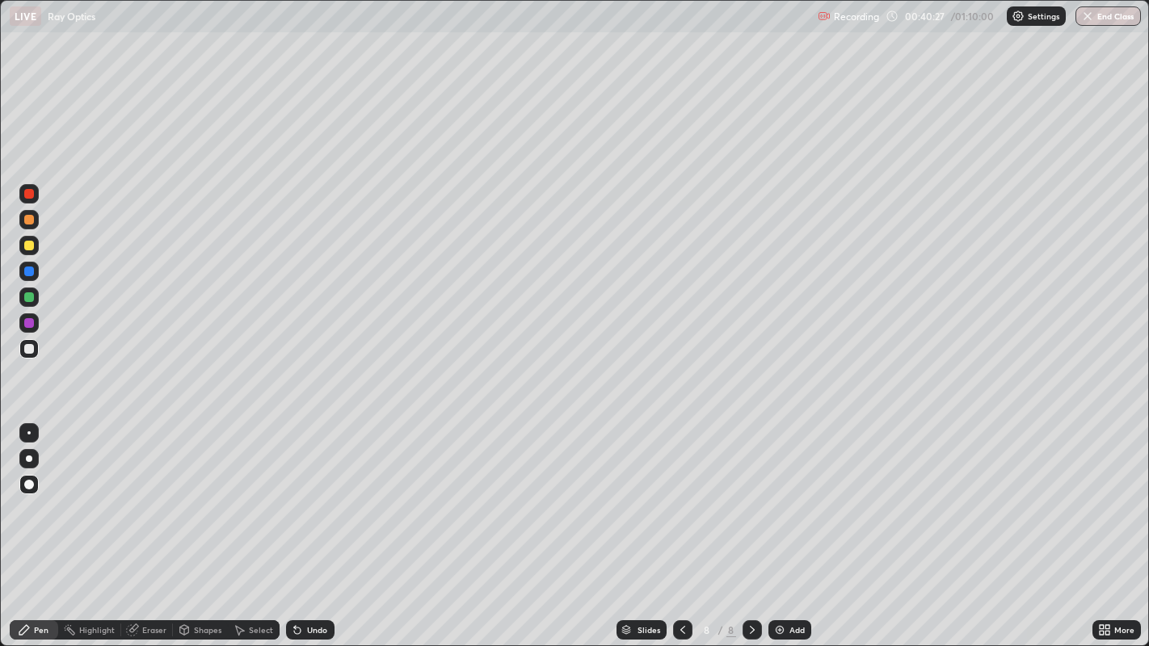
click at [677, 524] on icon at bounding box center [682, 630] width 13 height 13
click at [751, 524] on icon at bounding box center [752, 630] width 13 height 13
click at [785, 524] on div "Add" at bounding box center [789, 630] width 43 height 19
click at [684, 524] on icon at bounding box center [682, 630] width 13 height 13
click at [778, 524] on img at bounding box center [779, 630] width 13 height 13
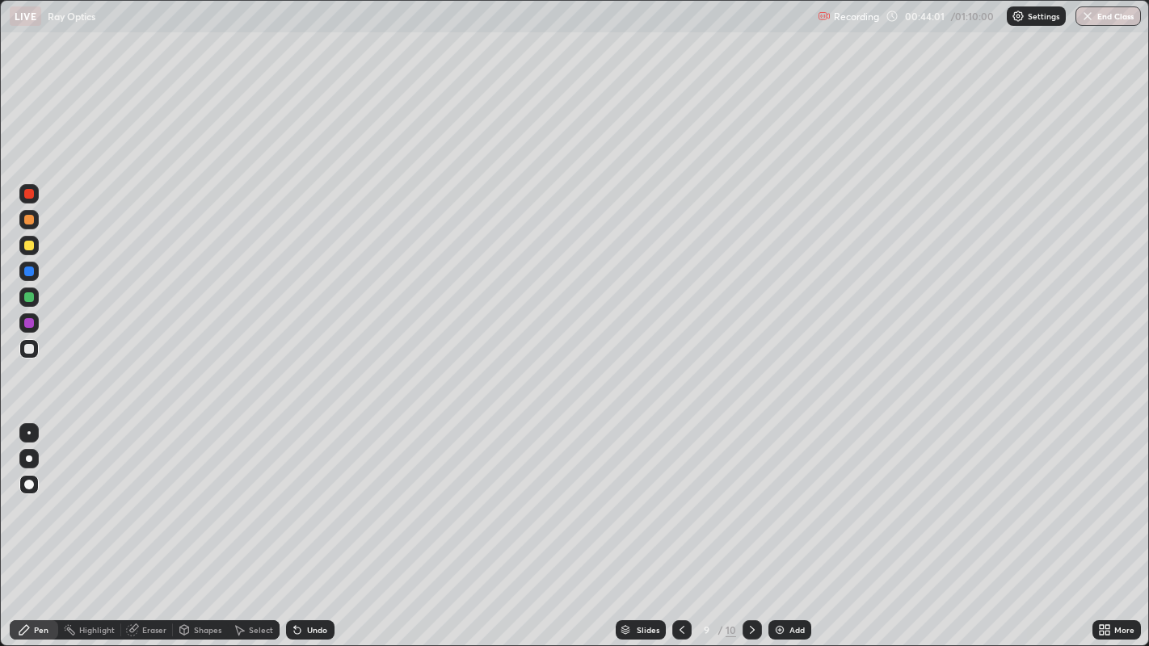
click at [26, 326] on div at bounding box center [29, 323] width 10 height 10
click at [305, 524] on div "Undo" at bounding box center [310, 630] width 48 height 19
click at [29, 297] on div at bounding box center [29, 297] width 10 height 10
click at [151, 524] on div "Eraser" at bounding box center [154, 630] width 24 height 8
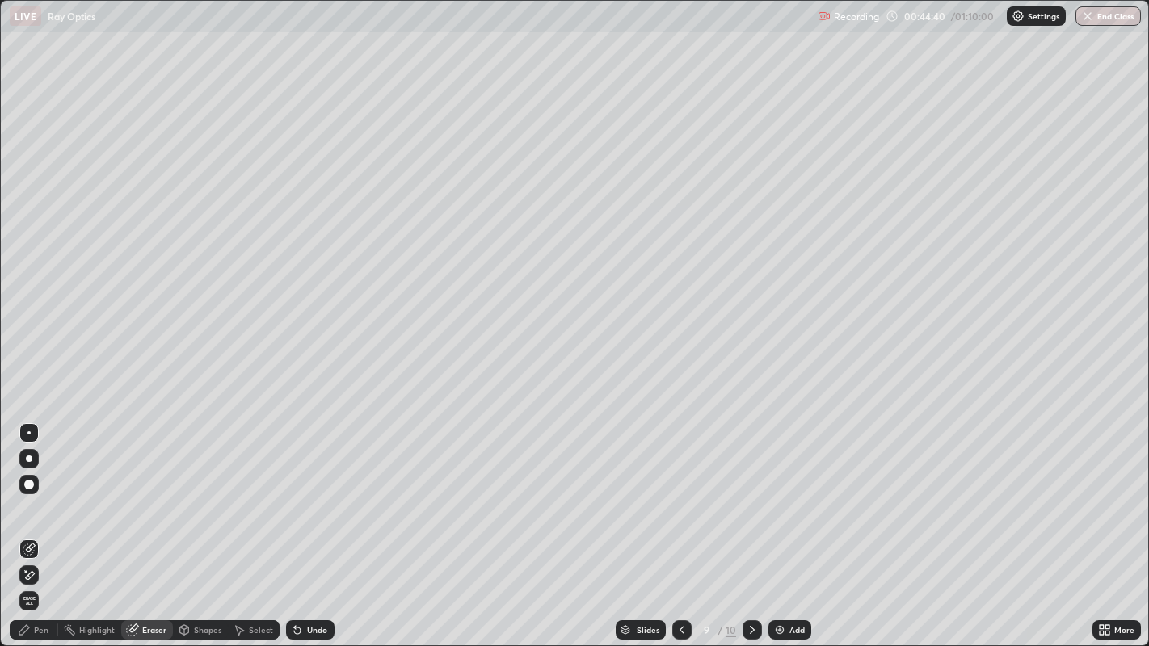
click at [42, 524] on div "Pen" at bounding box center [41, 630] width 15 height 8
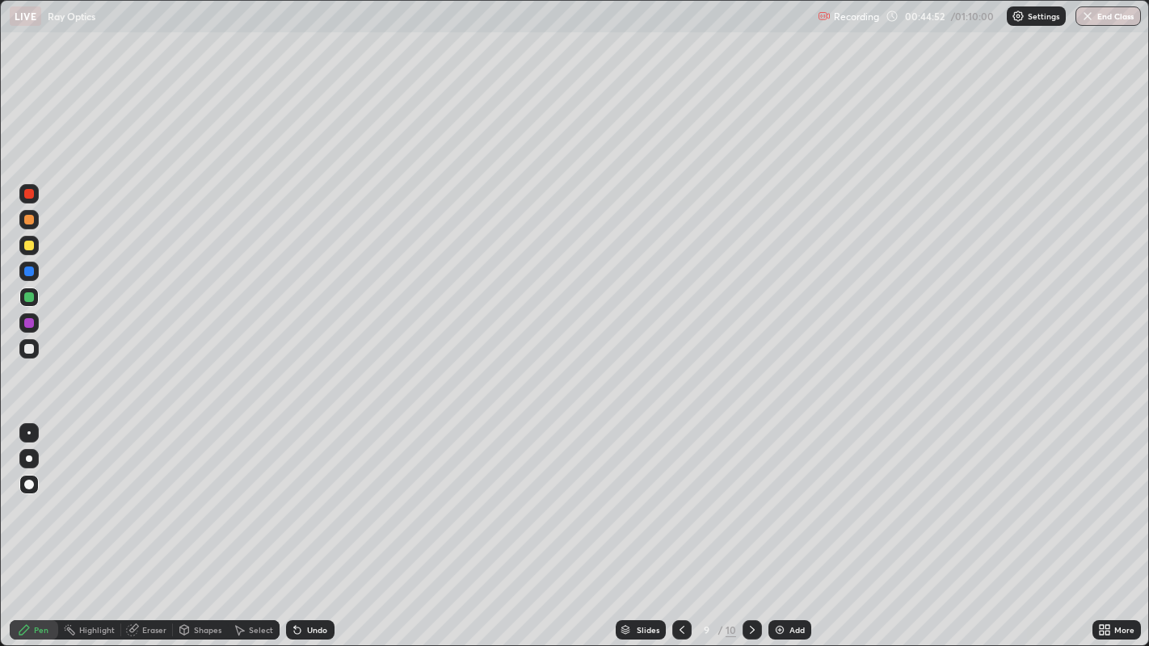
click at [155, 524] on div "Eraser" at bounding box center [154, 630] width 24 height 8
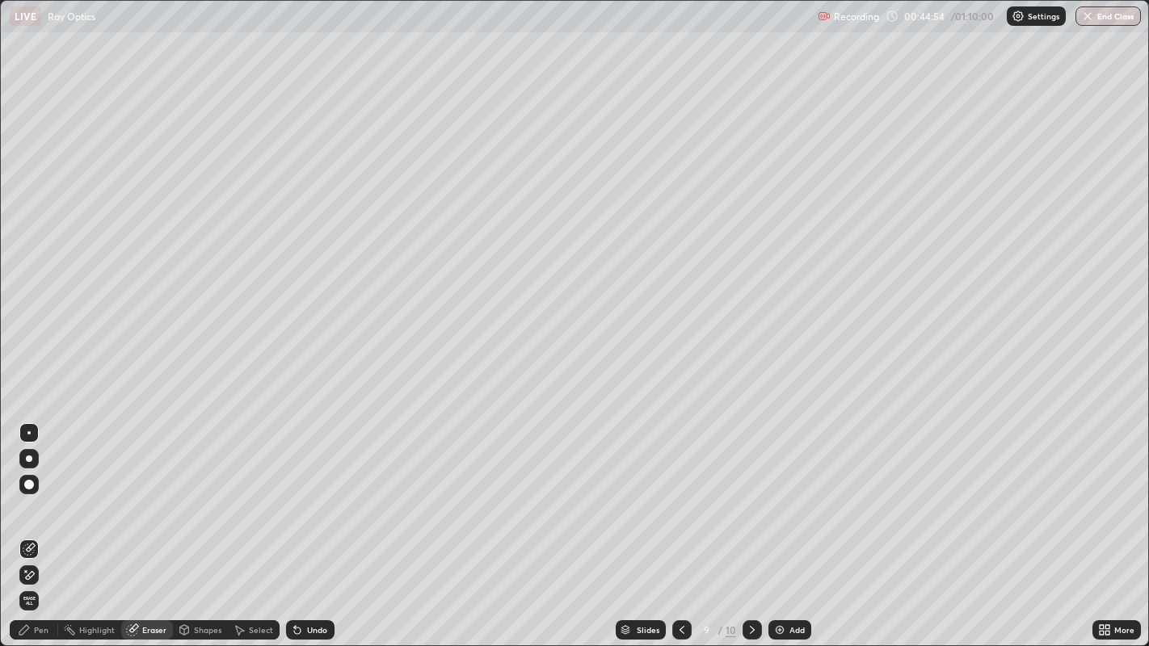
click at [41, 524] on div "Pen" at bounding box center [34, 630] width 48 height 19
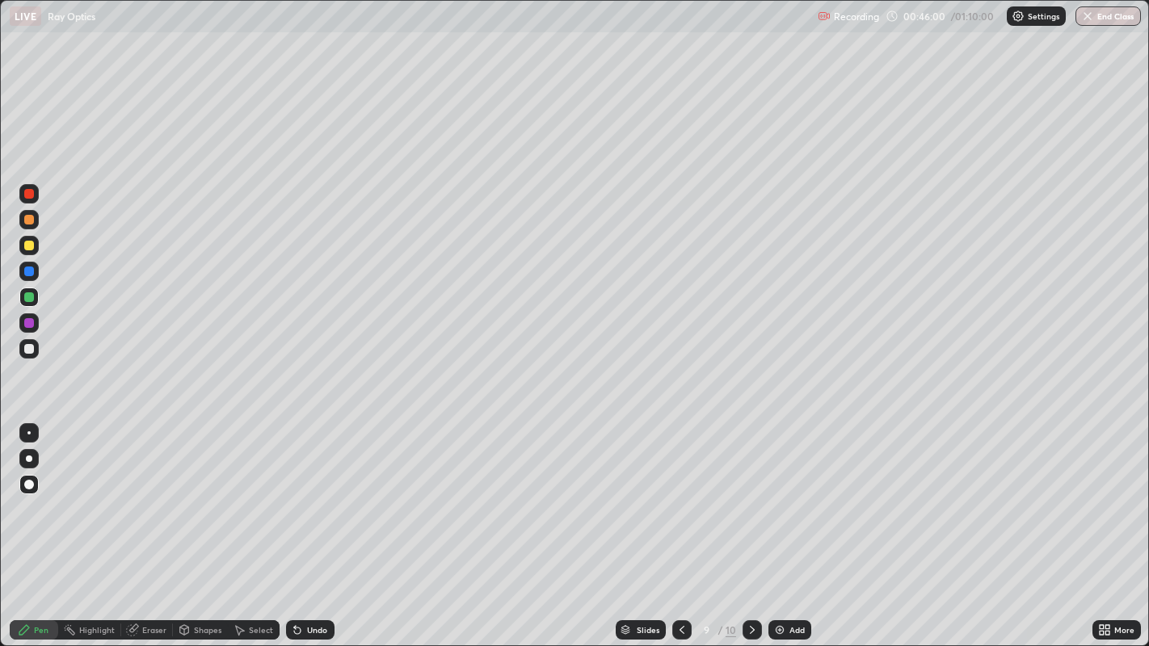
click at [145, 524] on div "Eraser" at bounding box center [154, 630] width 24 height 8
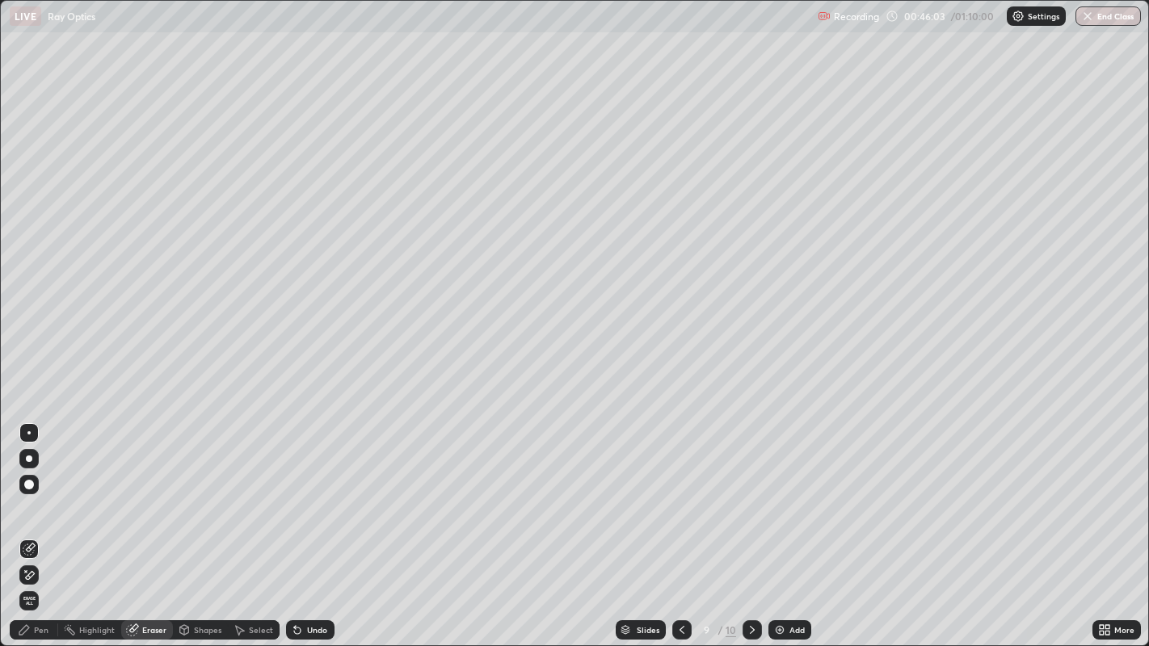
click at [40, 524] on div "Pen" at bounding box center [41, 630] width 15 height 8
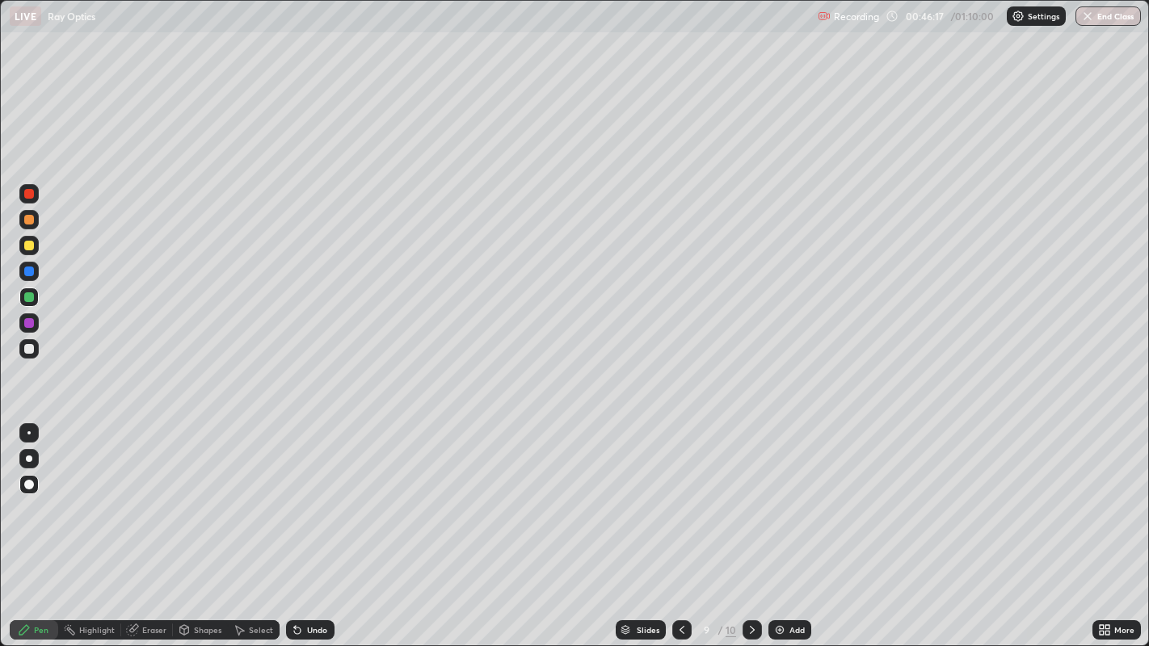
click at [143, 524] on div "Eraser" at bounding box center [154, 630] width 24 height 8
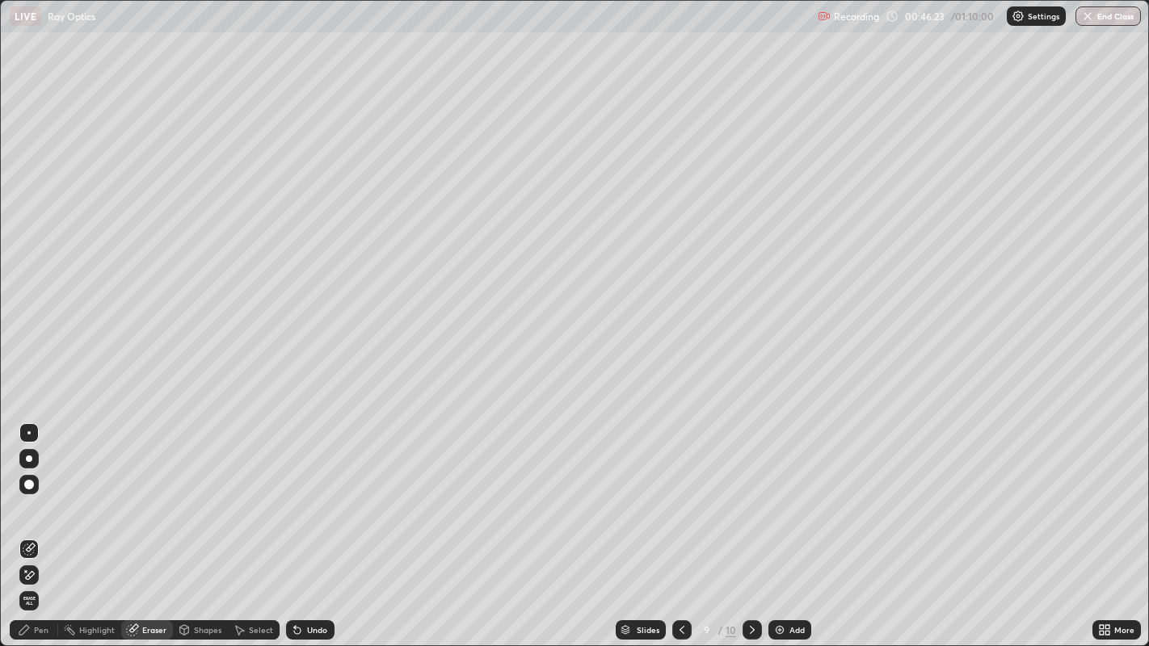
click at [47, 524] on div "Pen" at bounding box center [41, 630] width 15 height 8
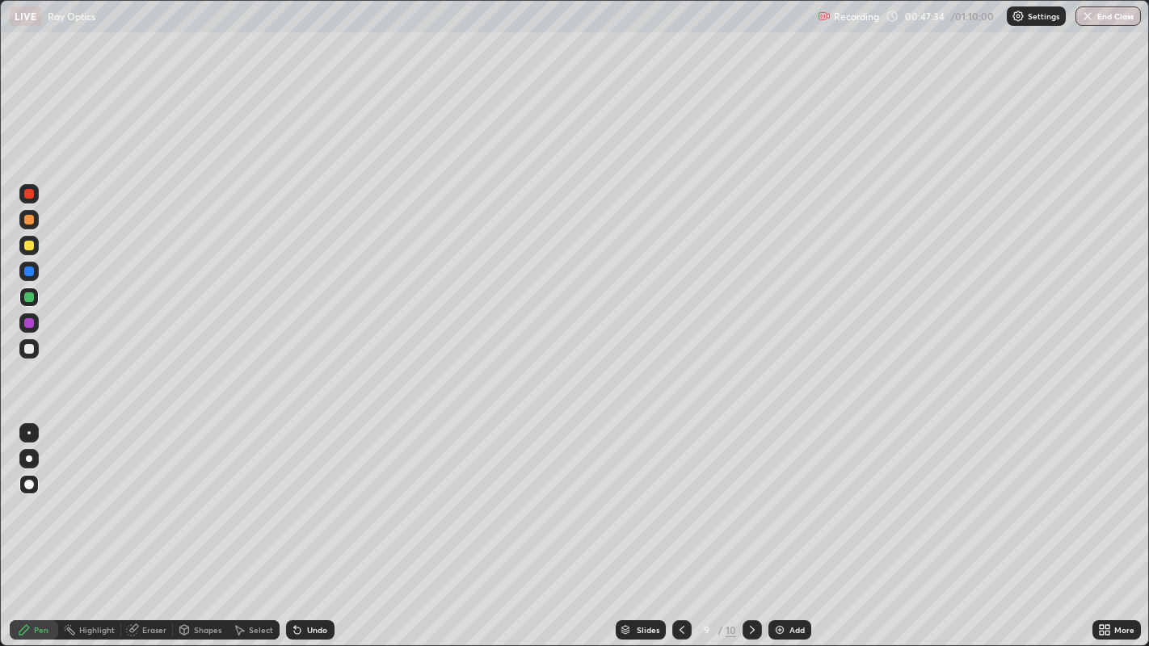
click at [32, 249] on div at bounding box center [29, 246] width 10 height 10
click at [751, 524] on icon at bounding box center [752, 630] width 13 height 13
click at [26, 274] on div at bounding box center [29, 272] width 10 height 10
click at [145, 524] on div "Eraser" at bounding box center [154, 630] width 24 height 8
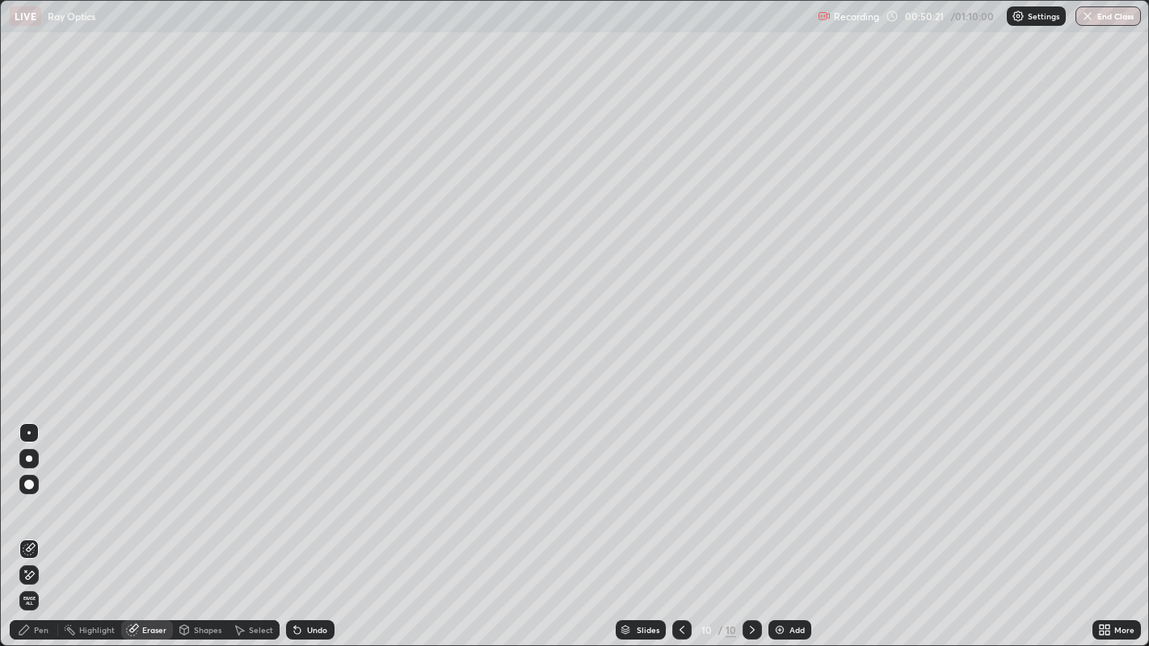
click at [33, 524] on div "Pen" at bounding box center [34, 630] width 48 height 19
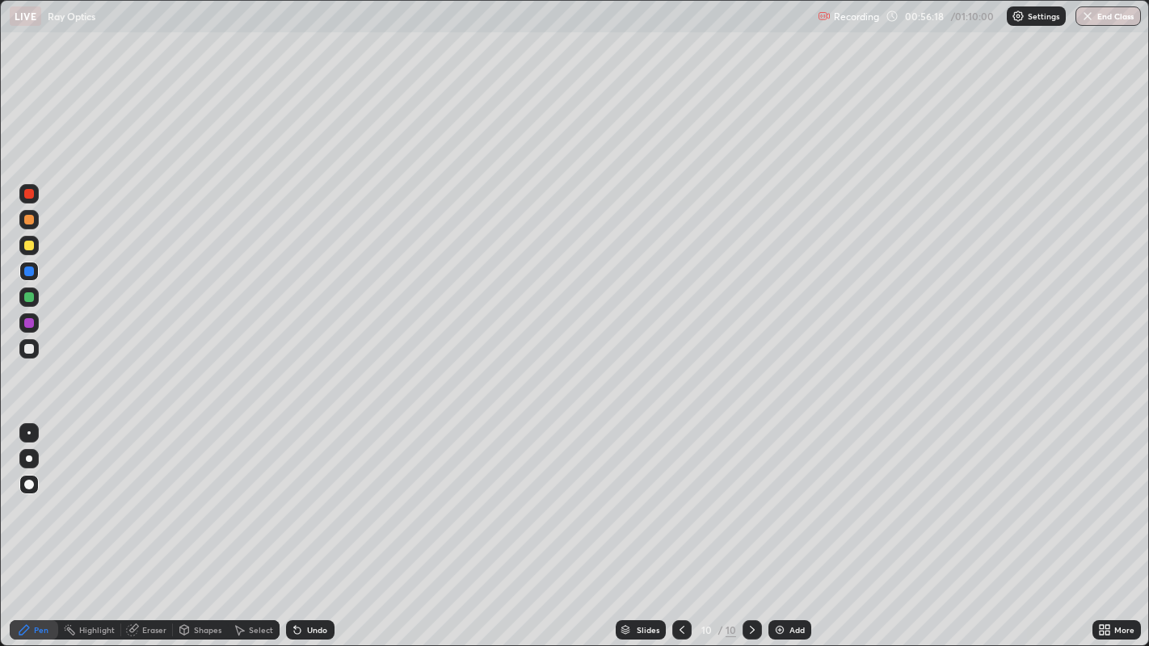
click at [781, 524] on div "Add" at bounding box center [789, 630] width 43 height 19
click at [27, 245] on div at bounding box center [29, 246] width 10 height 10
click at [1107, 17] on button "End Class" at bounding box center [1107, 15] width 65 height 19
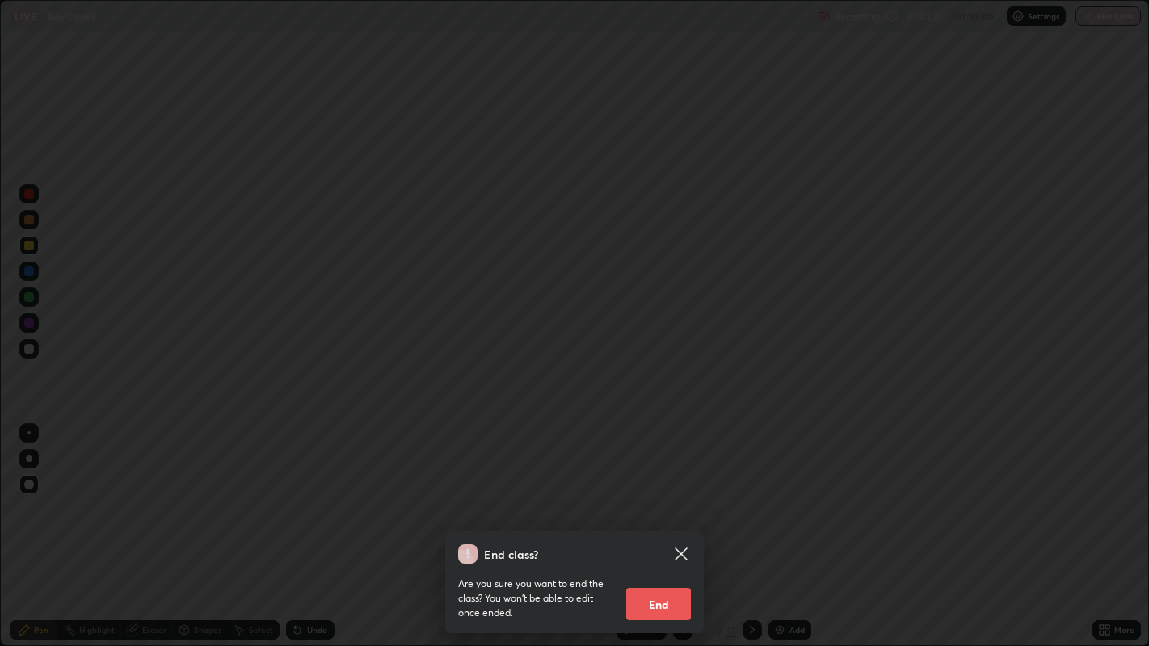
click at [683, 524] on icon at bounding box center [680, 554] width 19 height 19
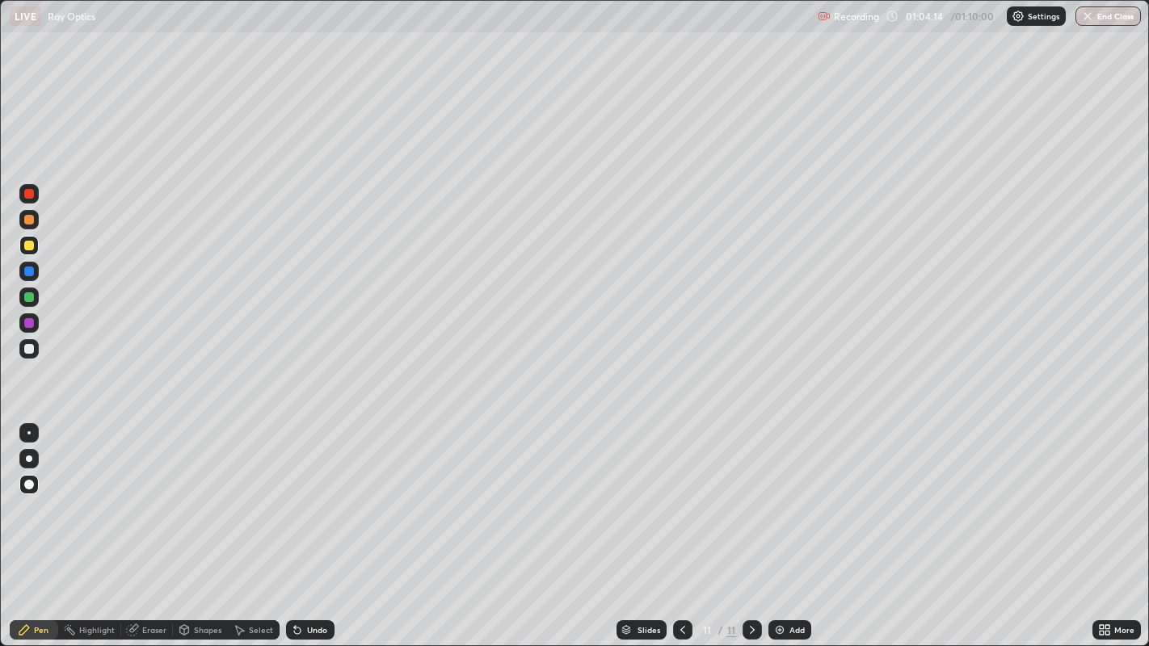
click at [1088, 19] on img "button" at bounding box center [1087, 16] width 13 height 13
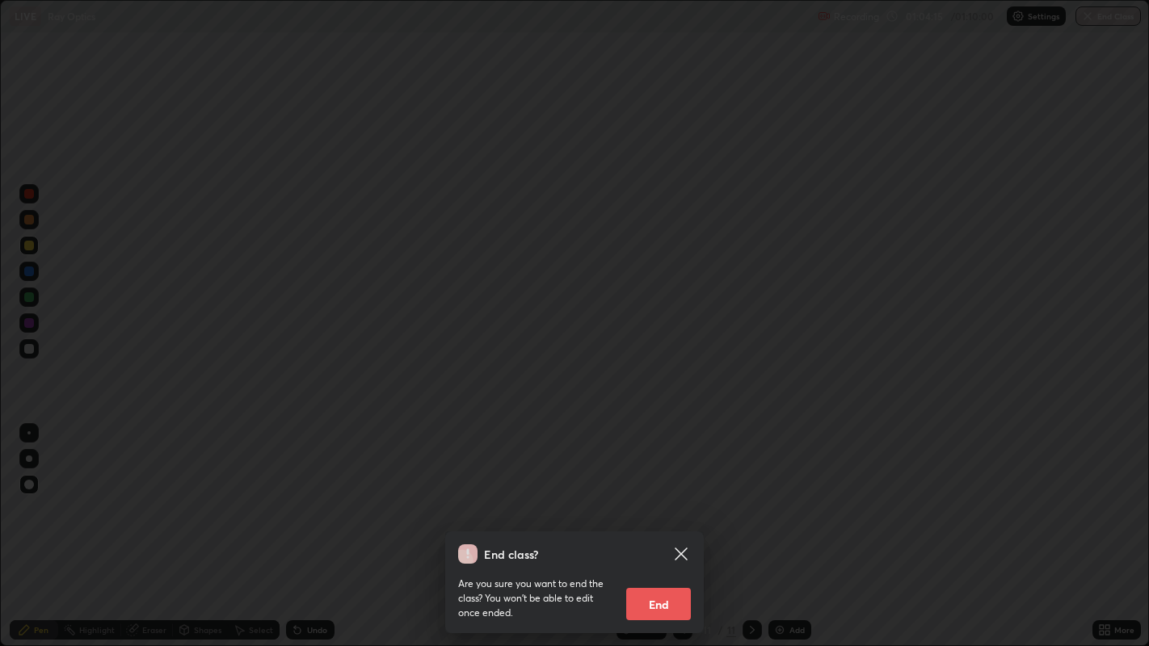
click at [657, 524] on button "End" at bounding box center [658, 604] width 65 height 32
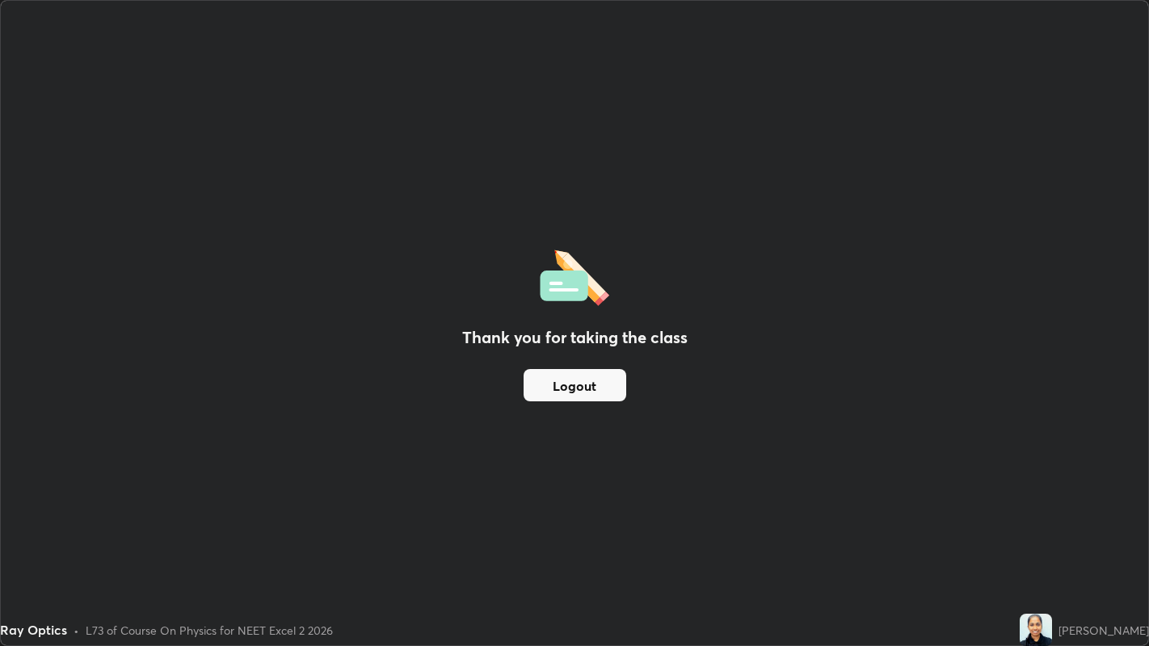
click at [573, 381] on button "Logout" at bounding box center [575, 385] width 103 height 32
click at [560, 383] on button "Logout" at bounding box center [575, 385] width 103 height 32
click at [558, 387] on button "Logout" at bounding box center [575, 385] width 103 height 32
